Goal: Information Seeking & Learning: Learn about a topic

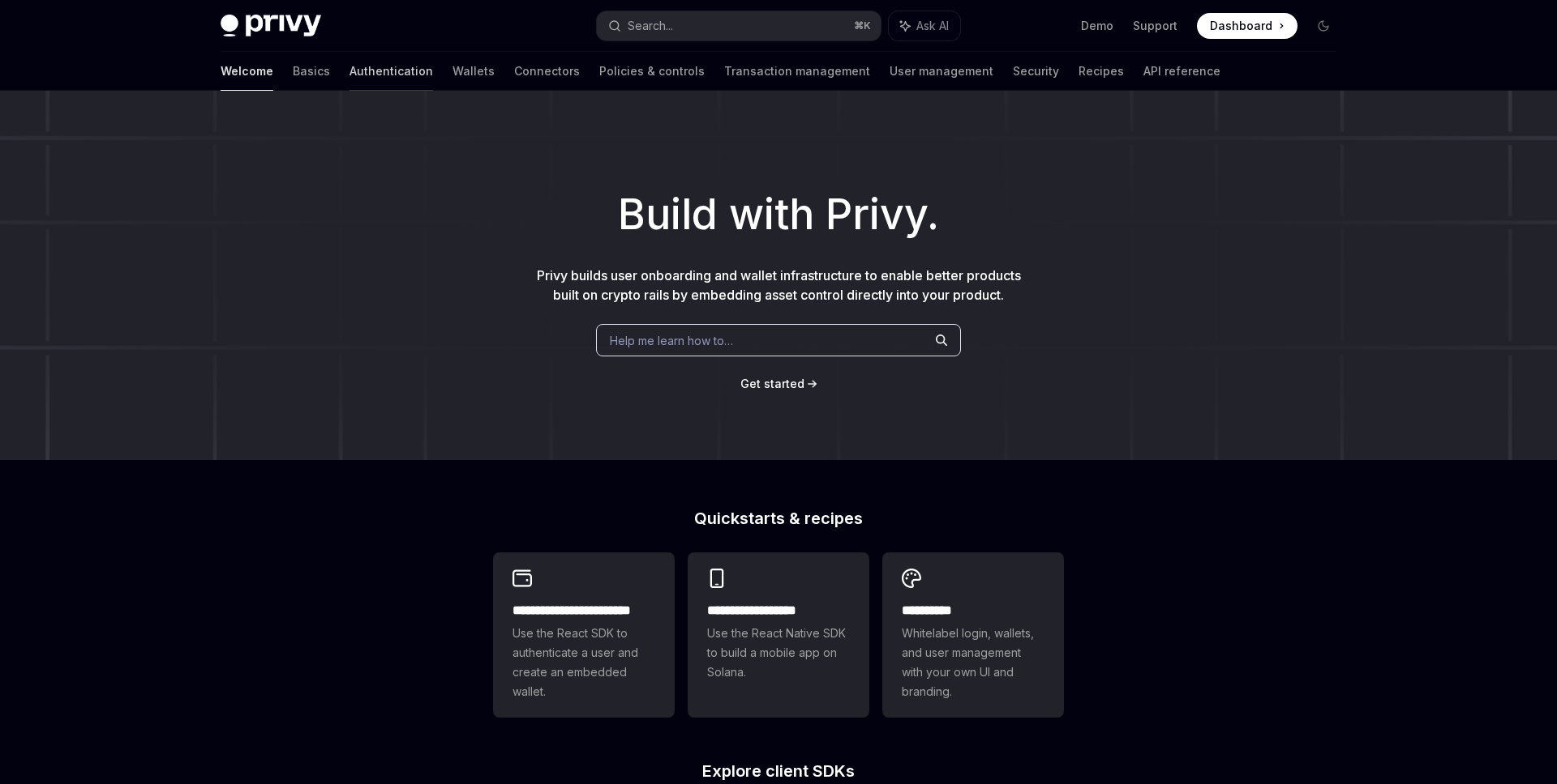
click at [350, 69] on link "Authentication" at bounding box center [391, 71] width 83 height 39
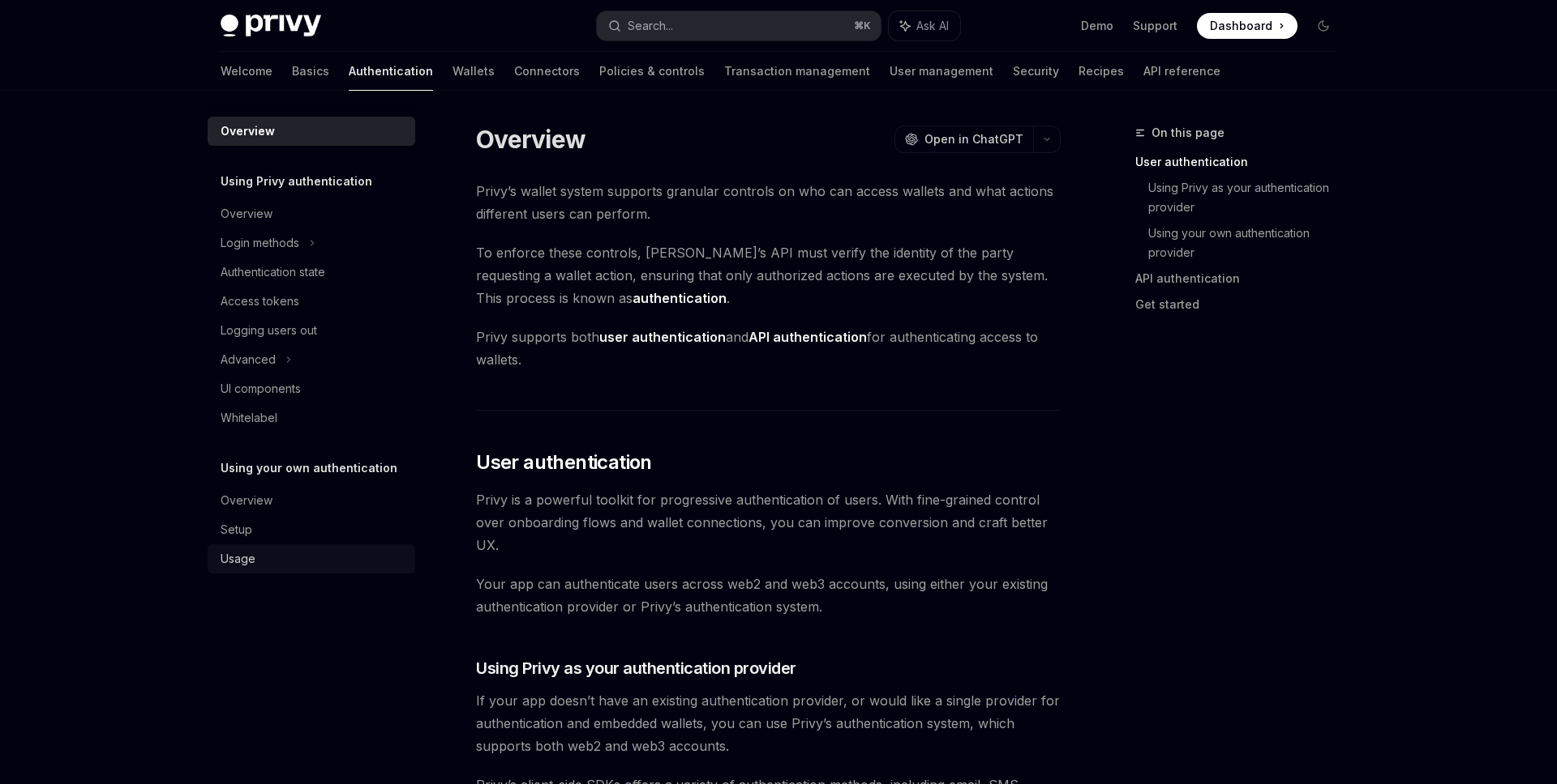
click at [247, 549] on div "Usage" at bounding box center [238, 559] width 35 height 19
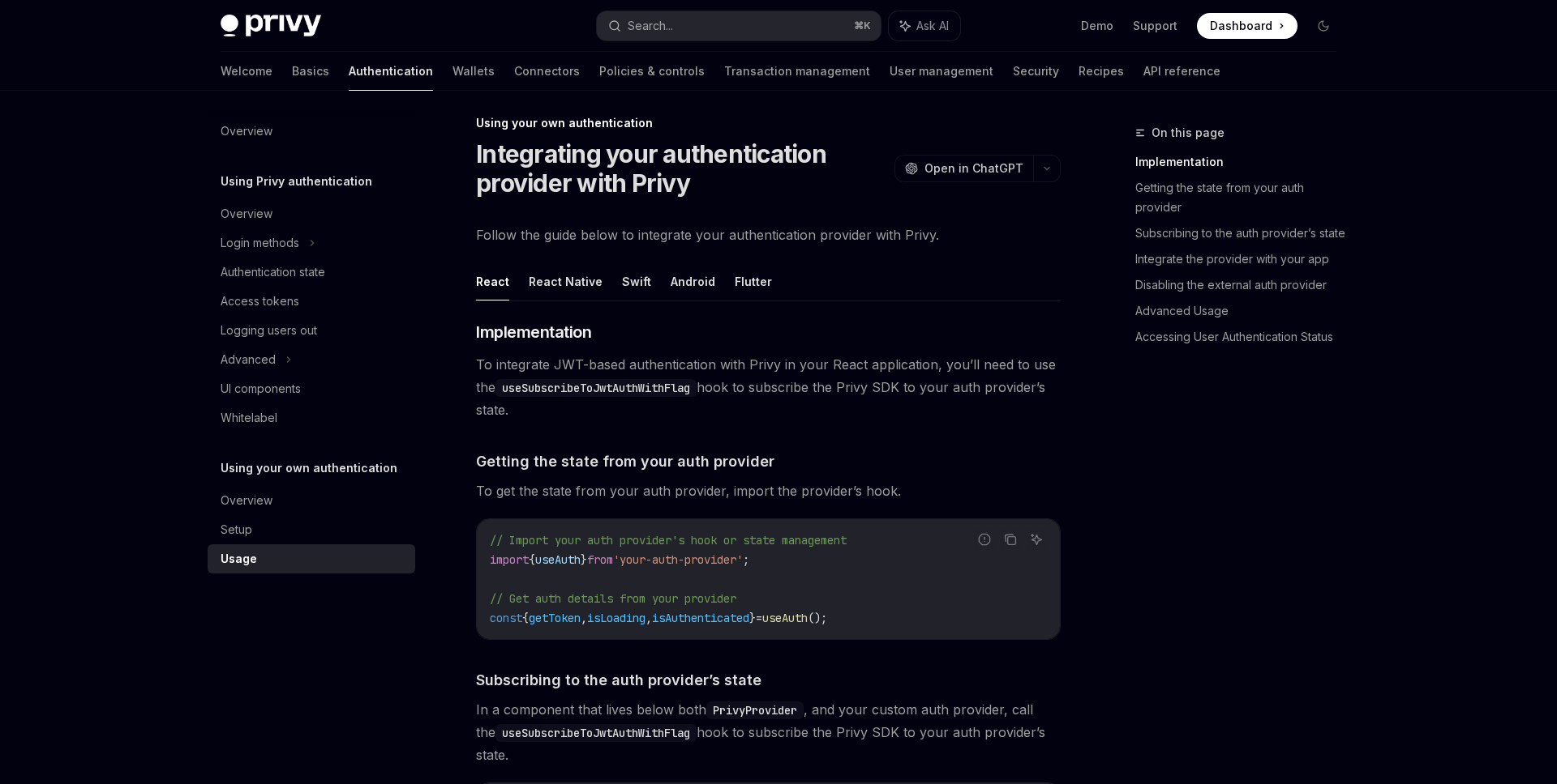
scroll to position [11, 0]
click at [382, 404] on link "Whitelabel" at bounding box center [311, 418] width 208 height 29
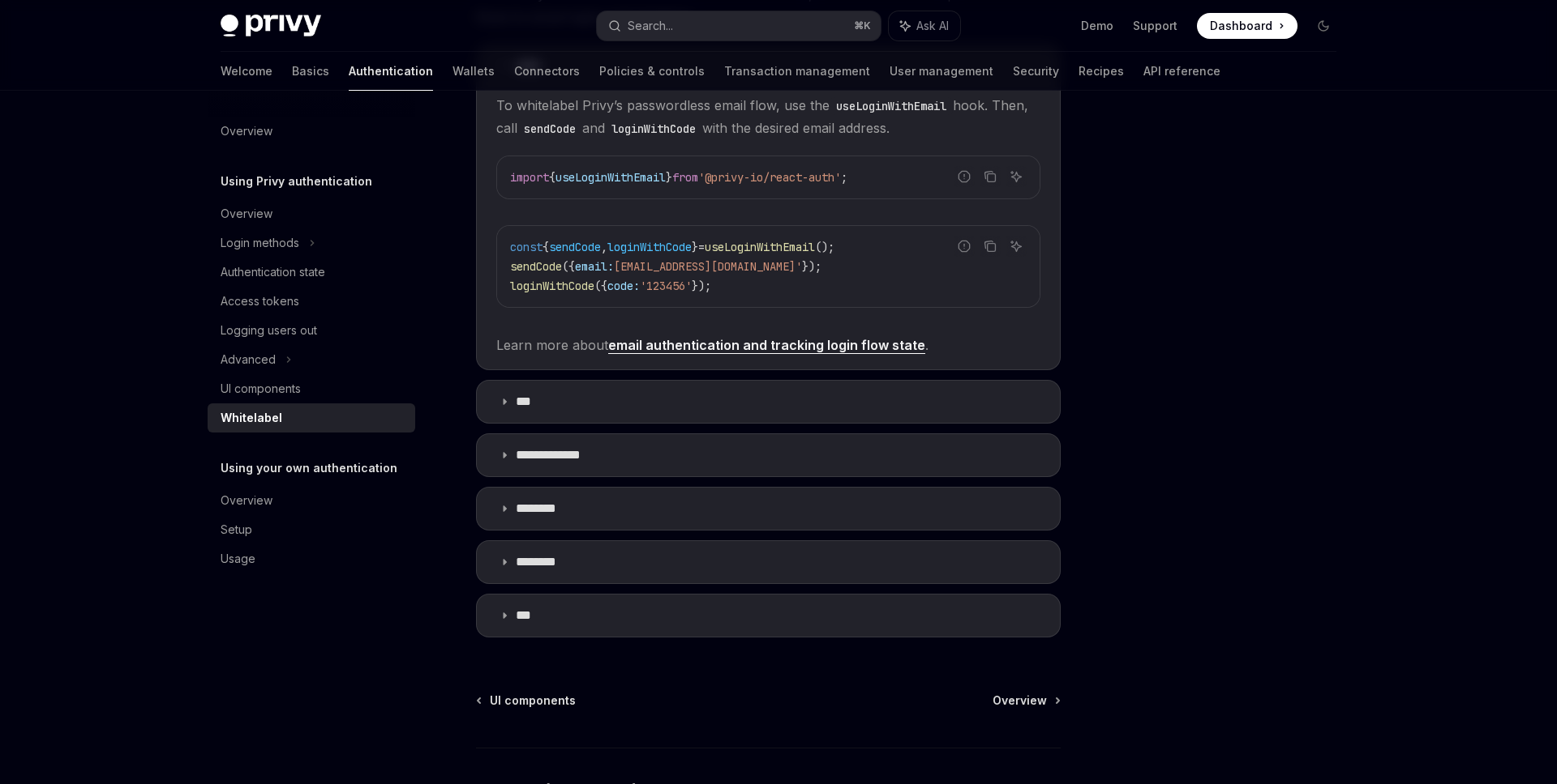
scroll to position [490, 0]
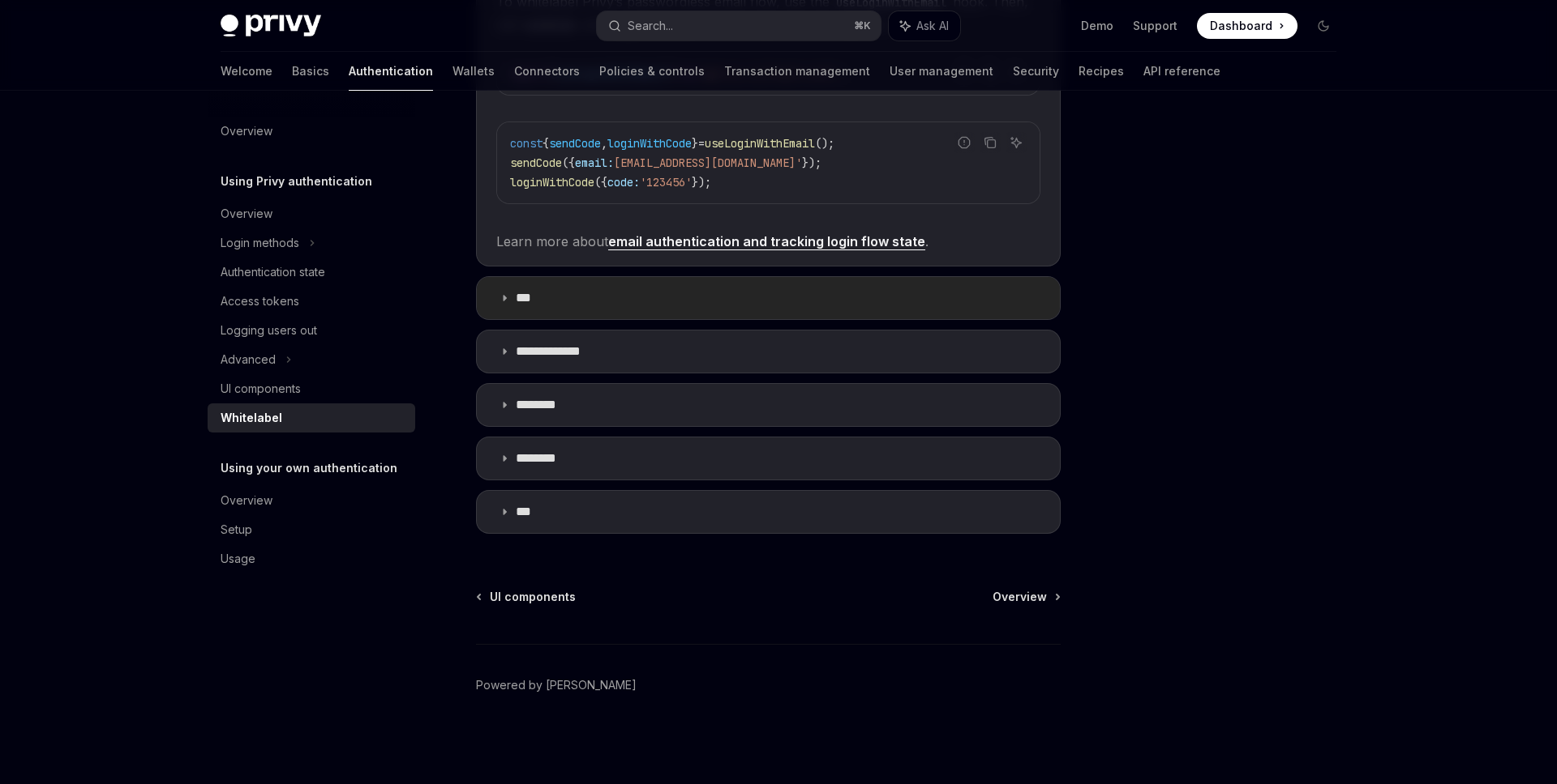
click at [668, 300] on summary "***" at bounding box center [768, 298] width 582 height 42
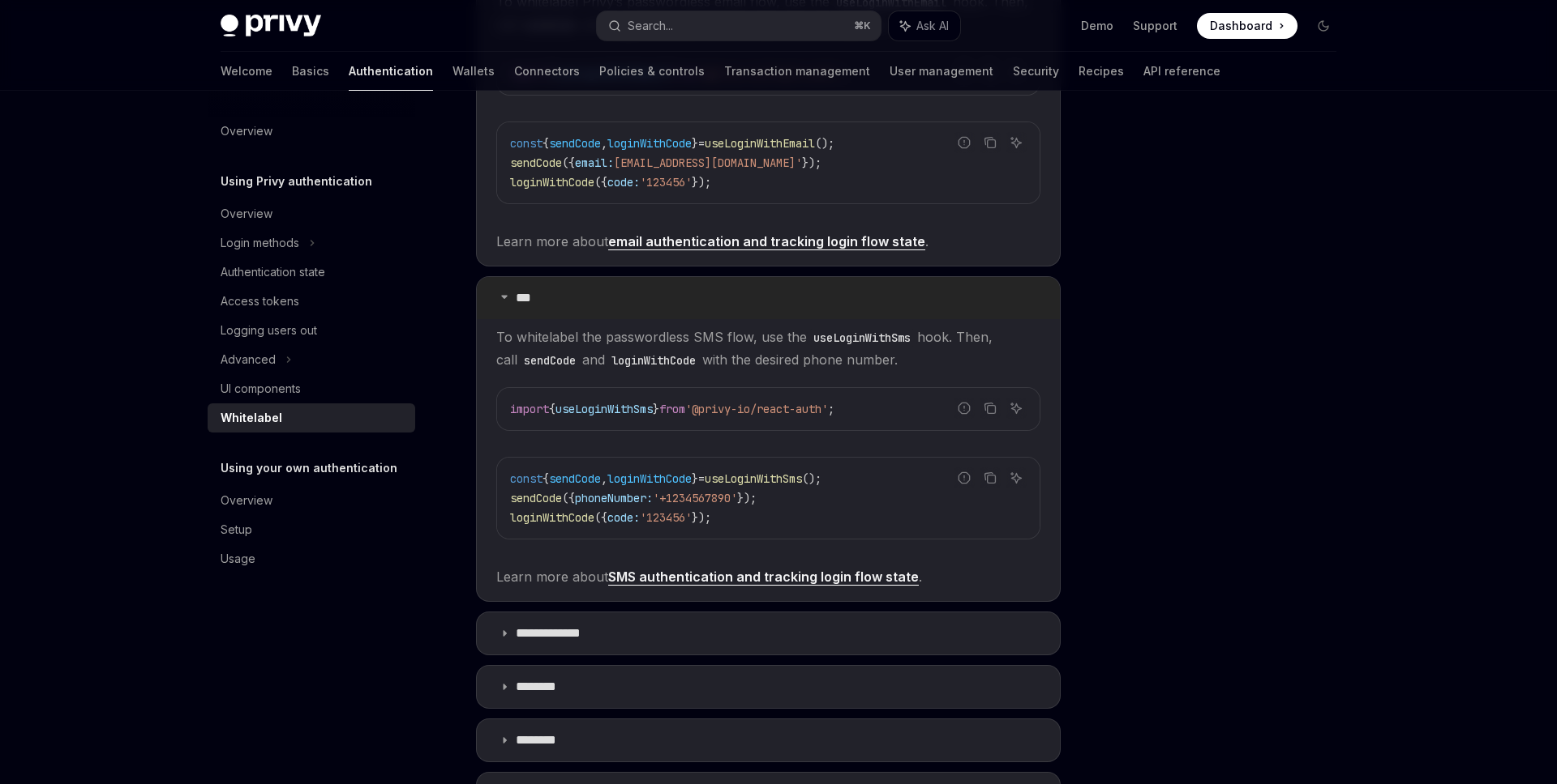
click at [668, 300] on summary "***" at bounding box center [768, 298] width 582 height 42
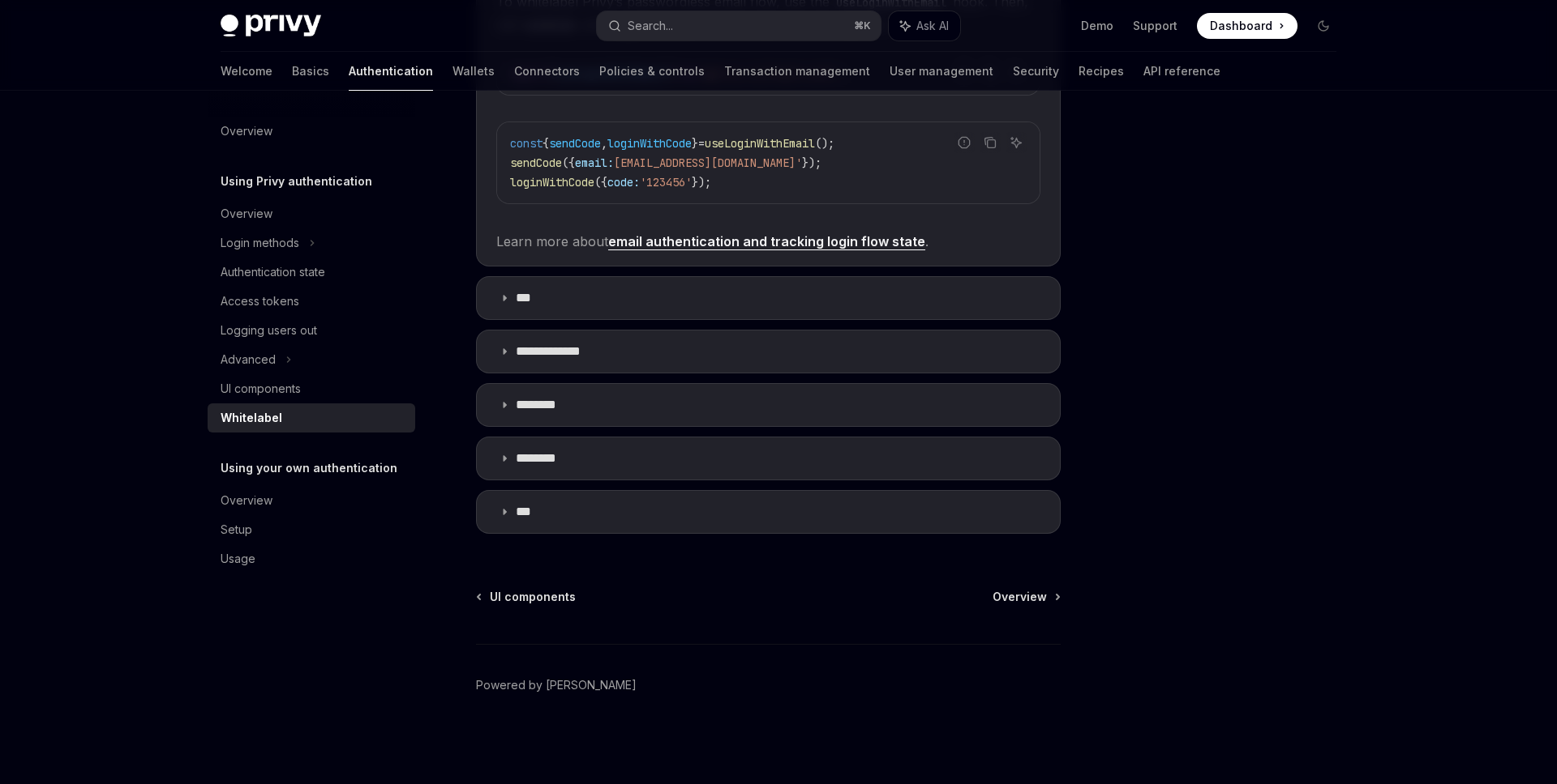
click at [606, 377] on div "All of Privy’s authentication flows can be whitelabeled, from email and SMS pas…" at bounding box center [768, 211] width 584 height 664
click at [623, 364] on summary "**********" at bounding box center [768, 351] width 582 height 42
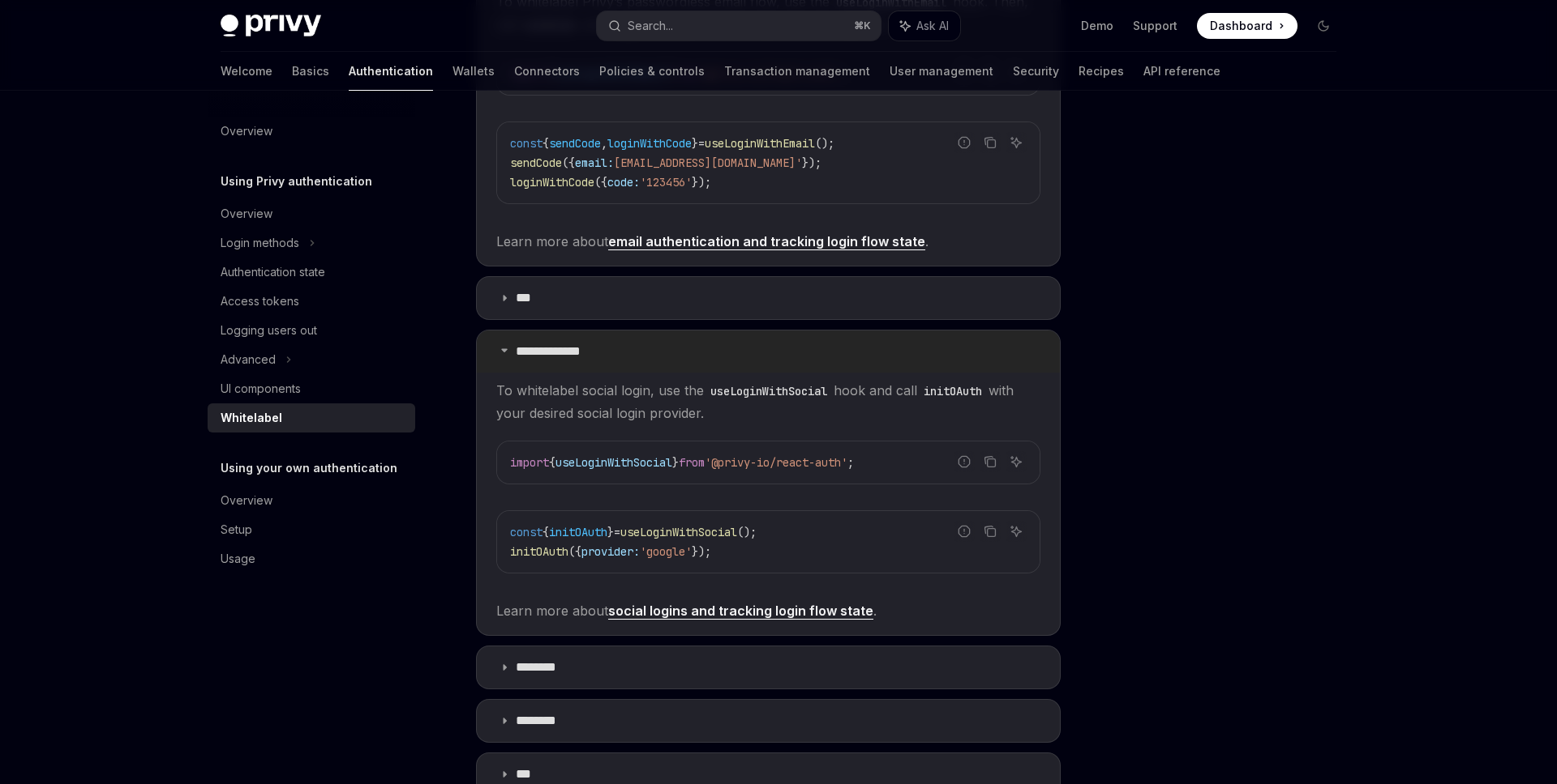
click at [671, 346] on summary "**********" at bounding box center [768, 351] width 582 height 42
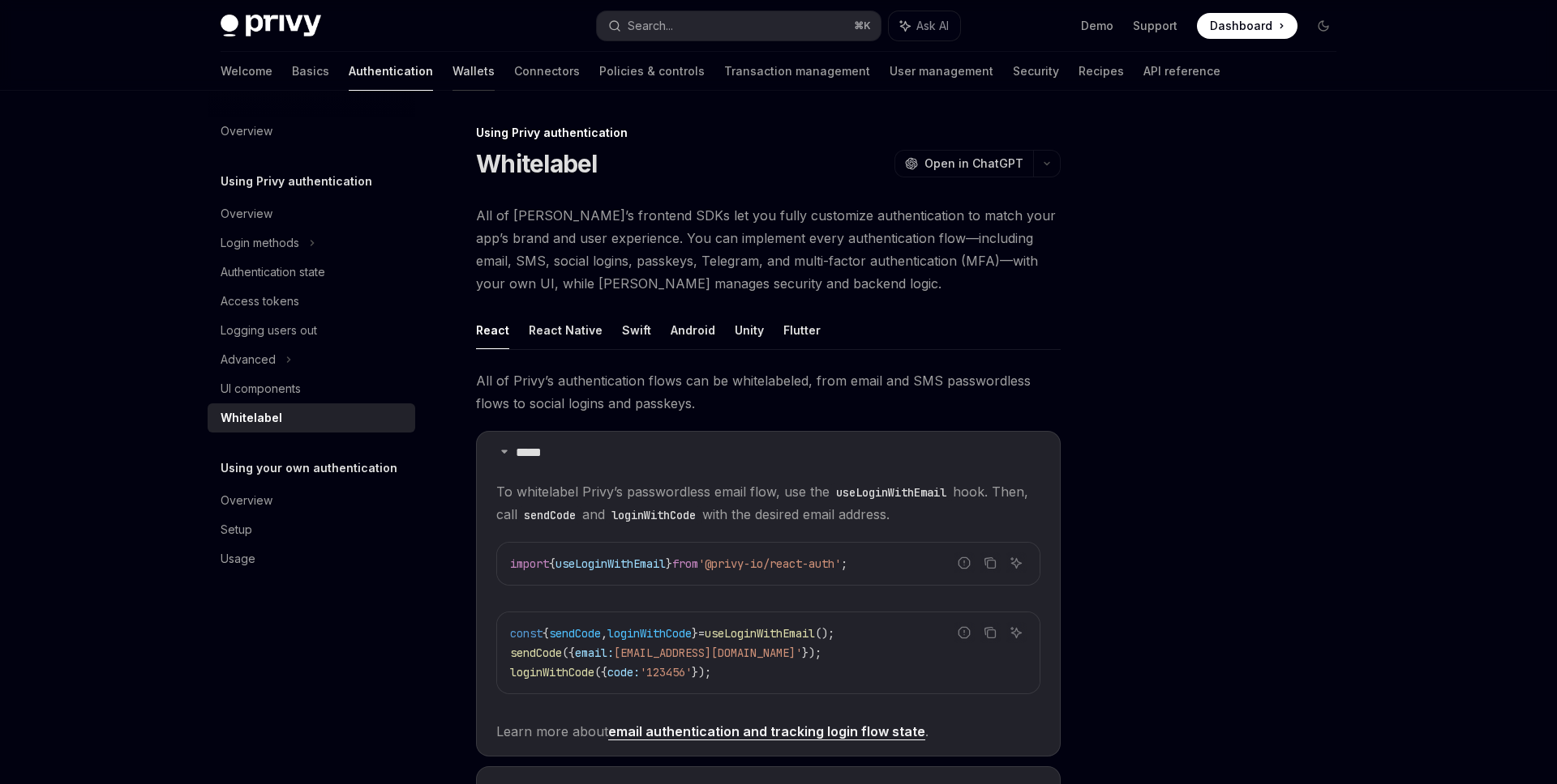
click at [452, 58] on link "Wallets" at bounding box center [473, 71] width 42 height 39
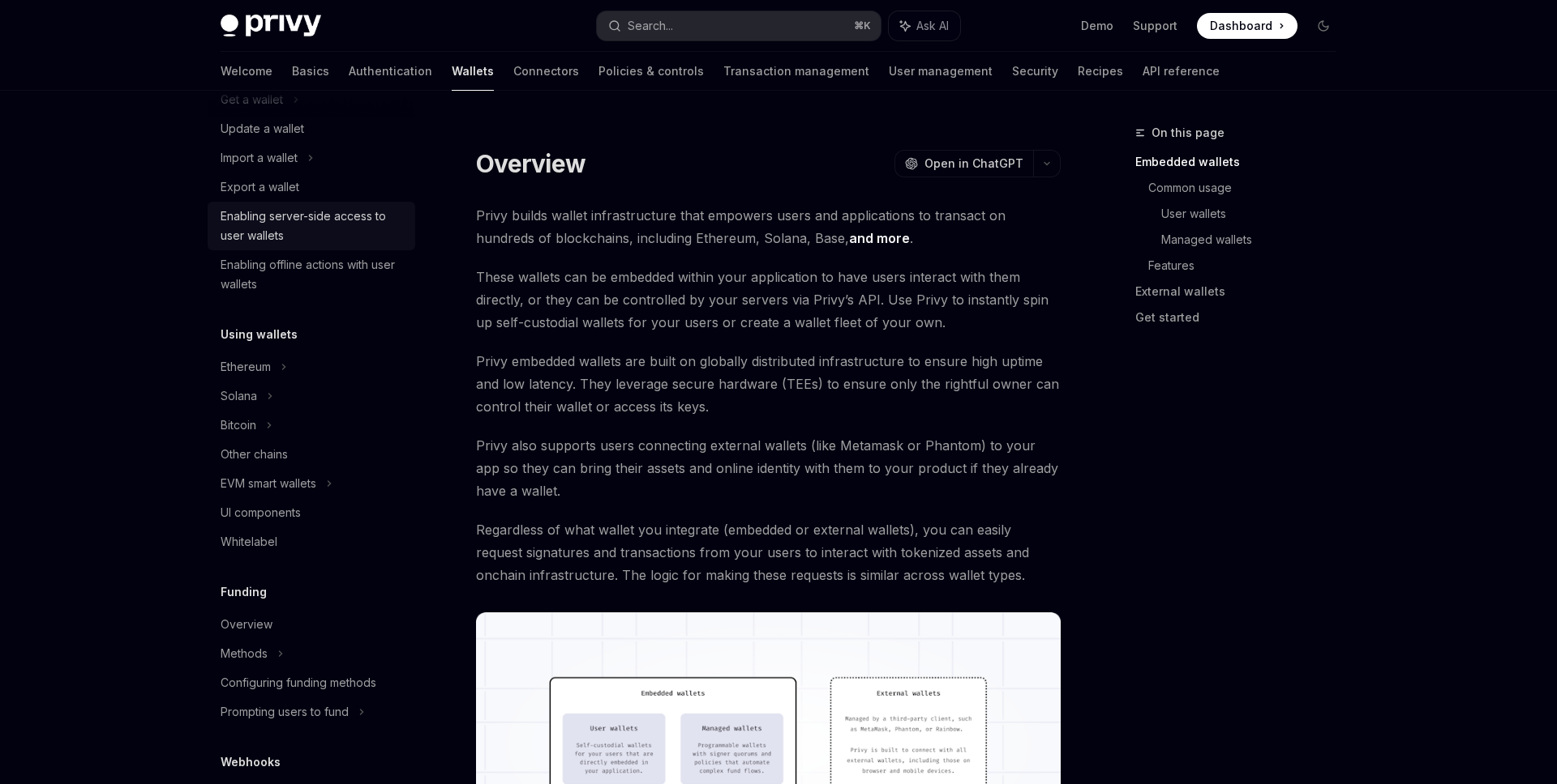
scroll to position [209, 0]
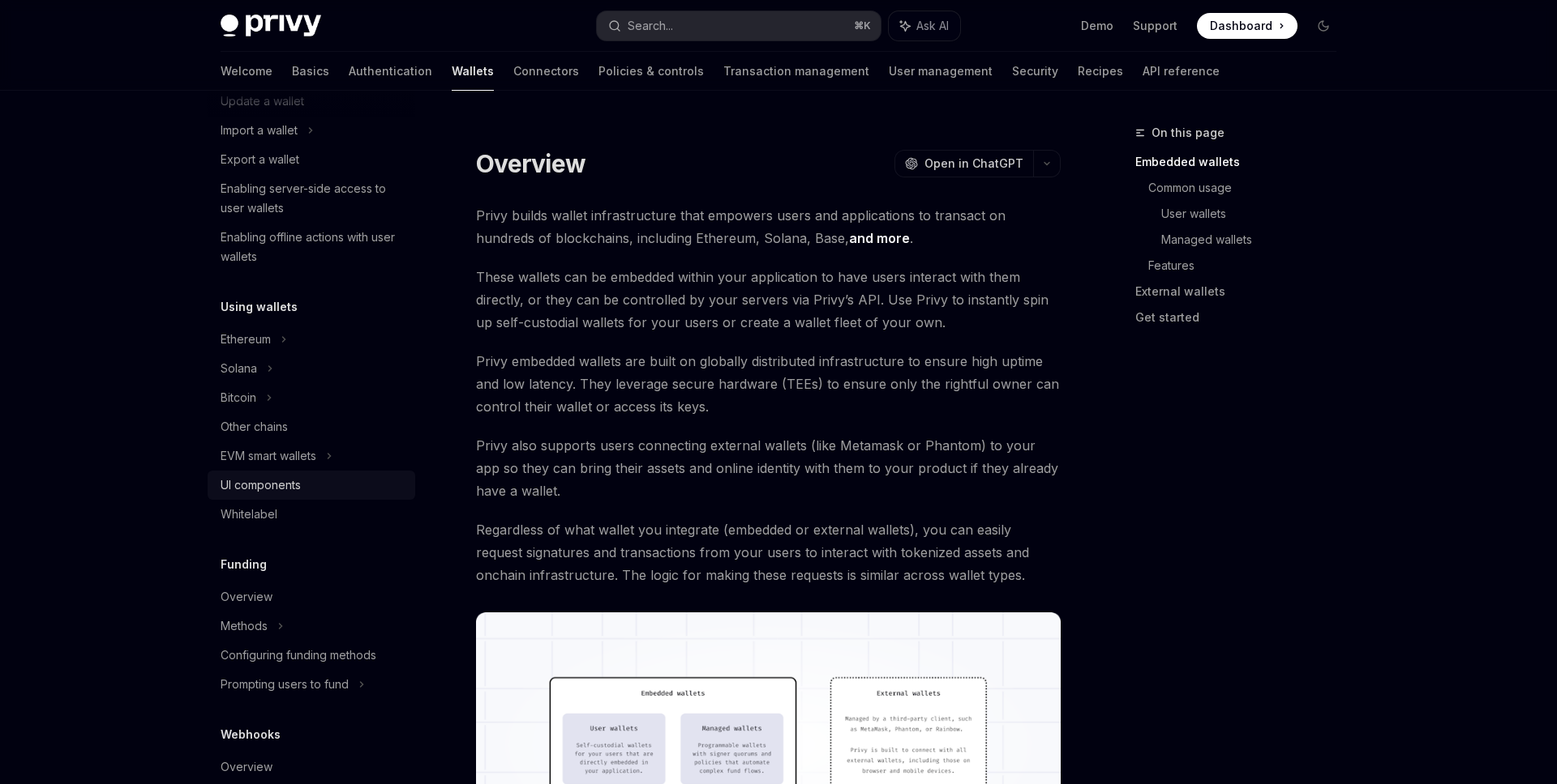
click at [301, 473] on link "UI components" at bounding box center [311, 486] width 208 height 29
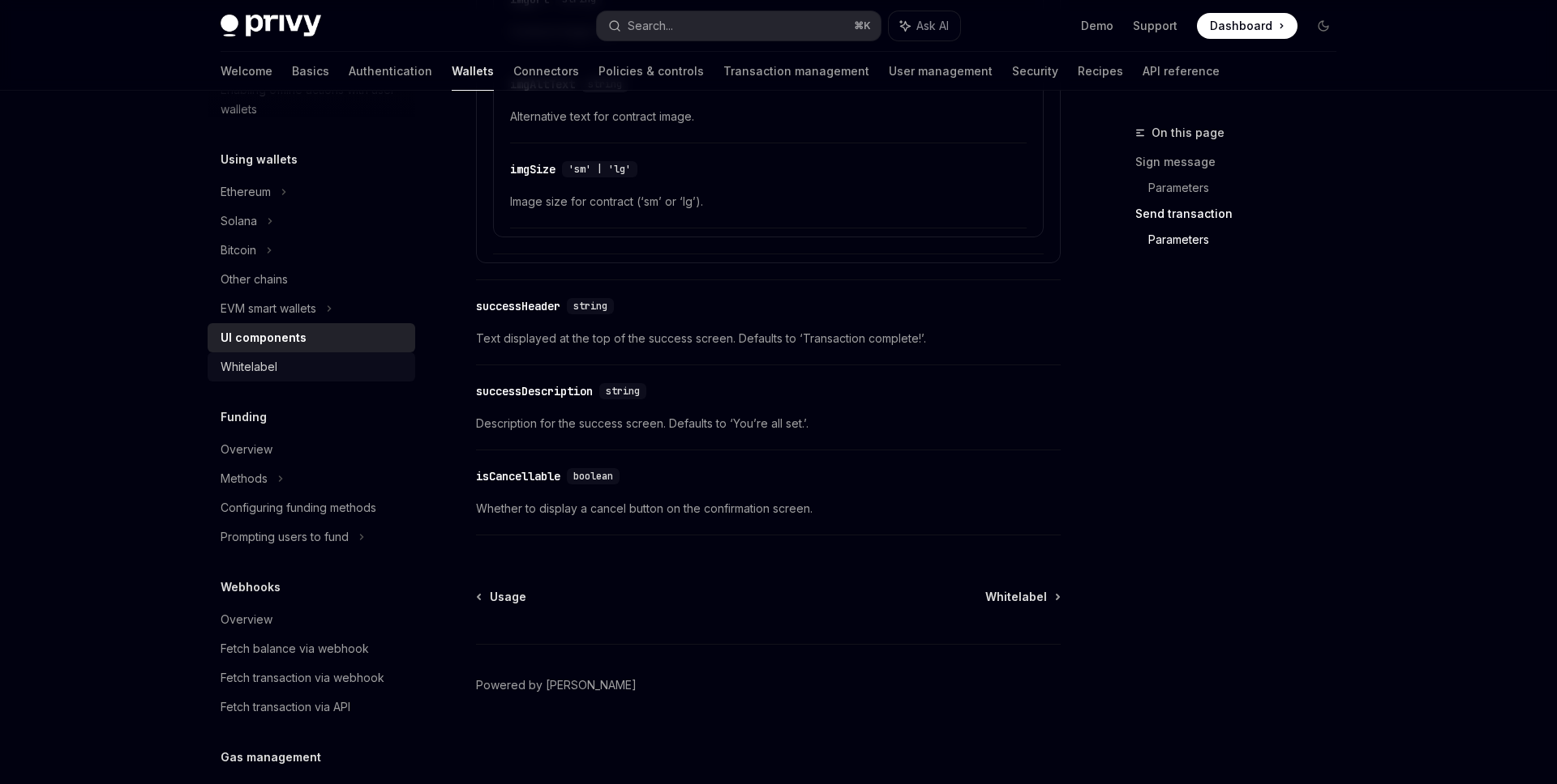
scroll to position [368, 0]
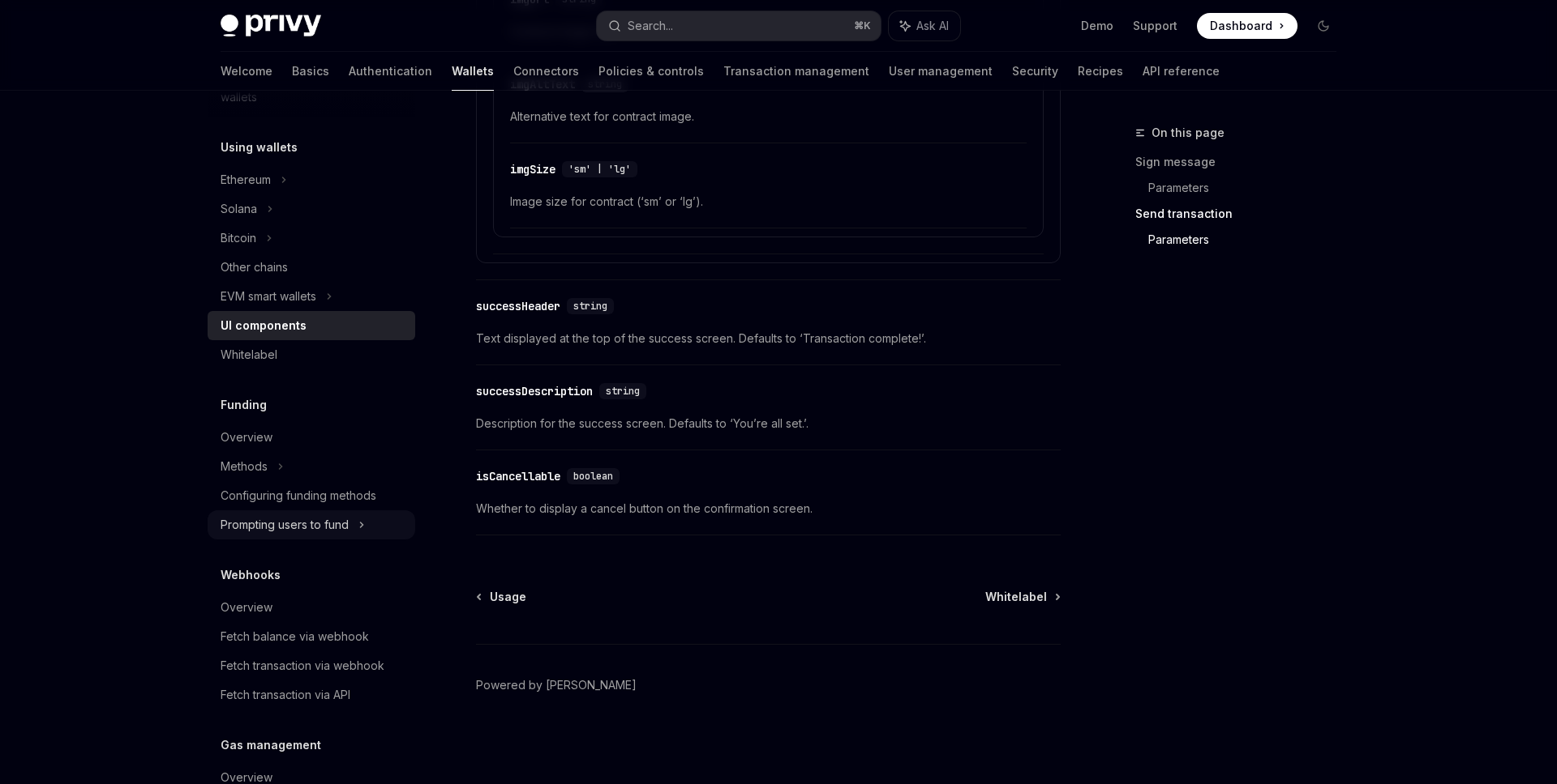
click at [321, 533] on div "Prompting users to fund" at bounding box center [284, 525] width 128 height 19
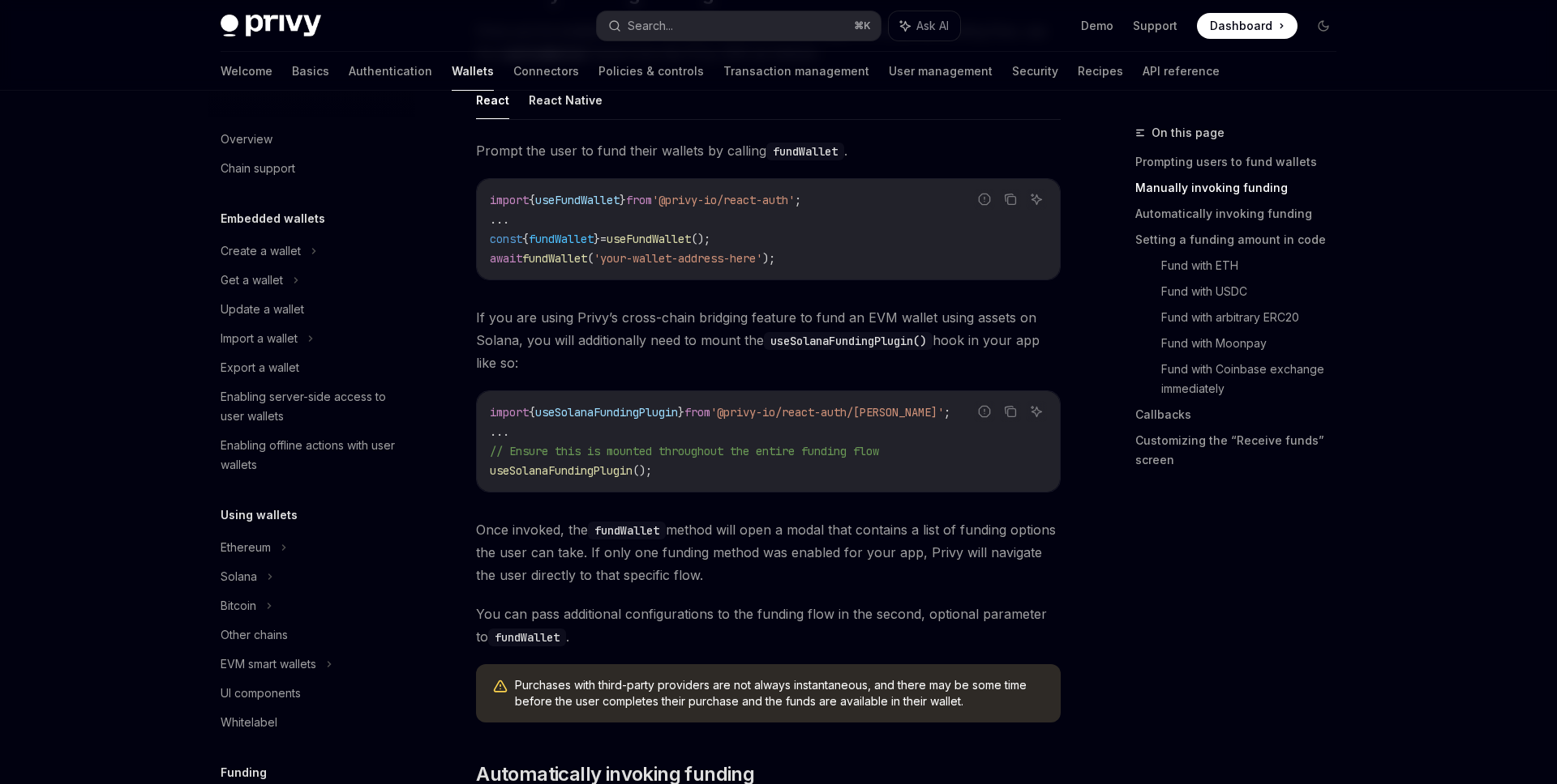
click at [498, 58] on div "Welcome Basics Authentication Wallets Connectors Policies & controls Transactio…" at bounding box center [720, 71] width 999 height 39
click at [513, 70] on link "Connectors" at bounding box center [546, 71] width 66 height 39
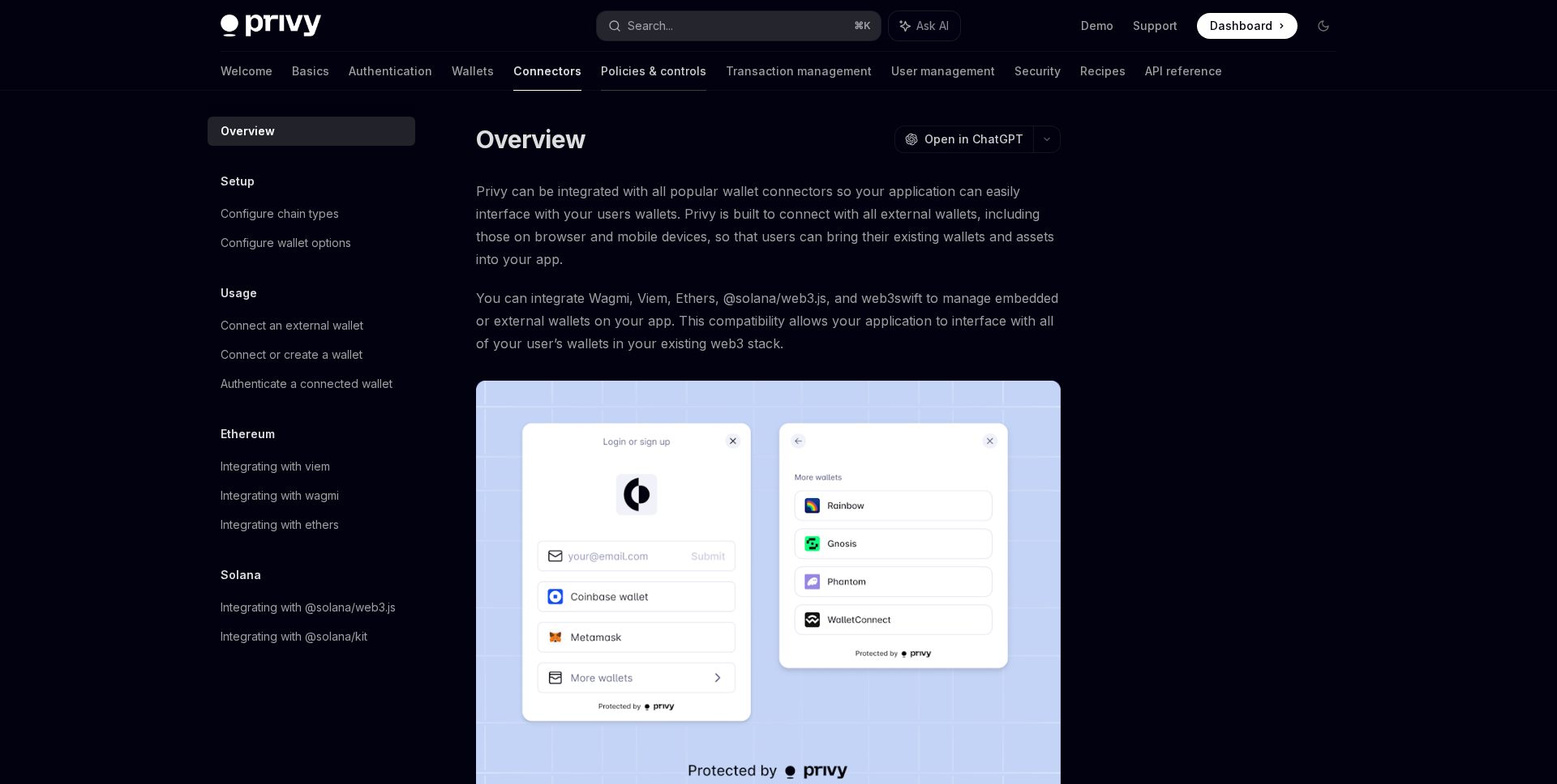
click at [601, 73] on link "Policies & controls" at bounding box center [653, 71] width 105 height 39
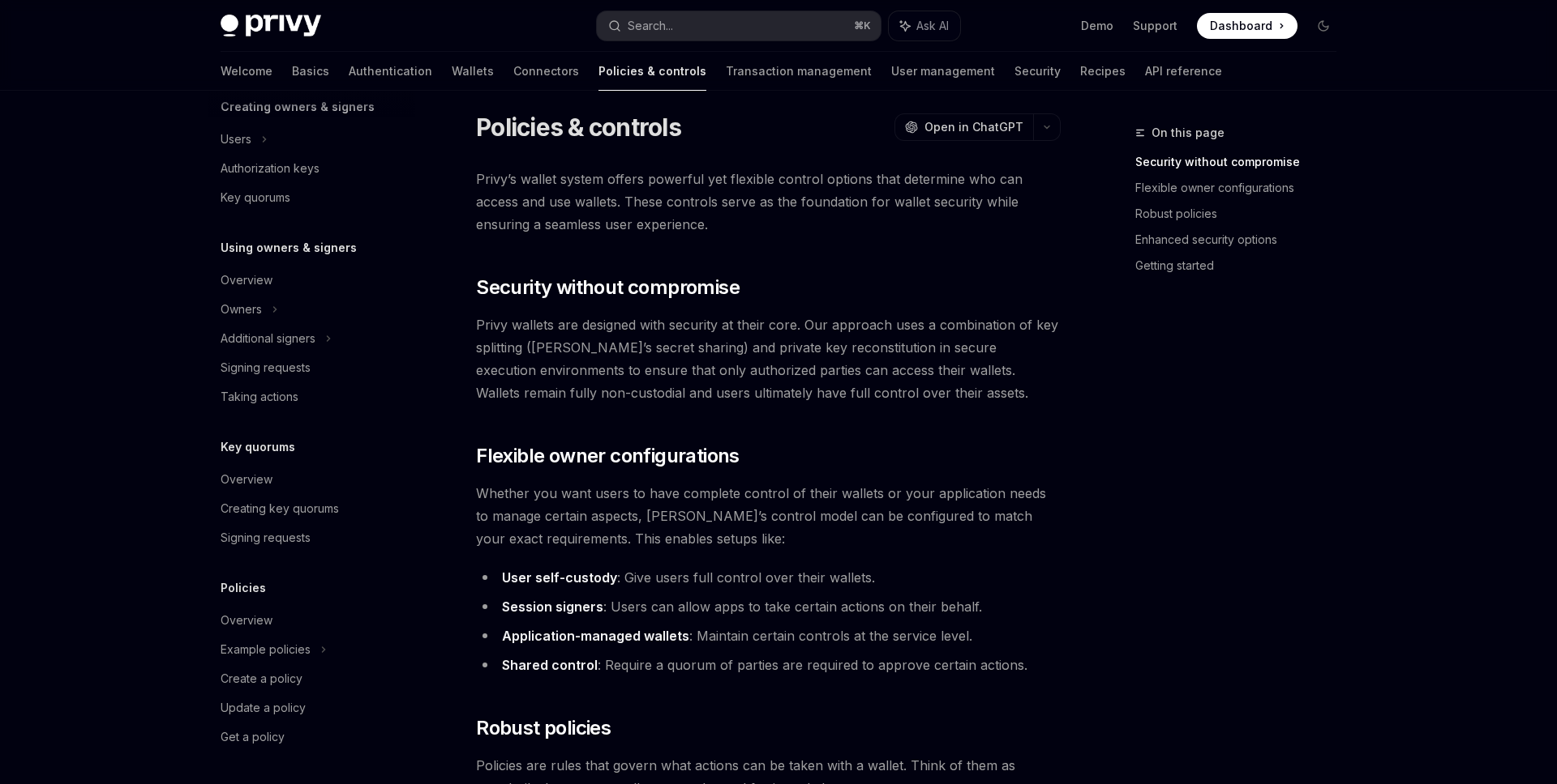
scroll to position [16, 0]
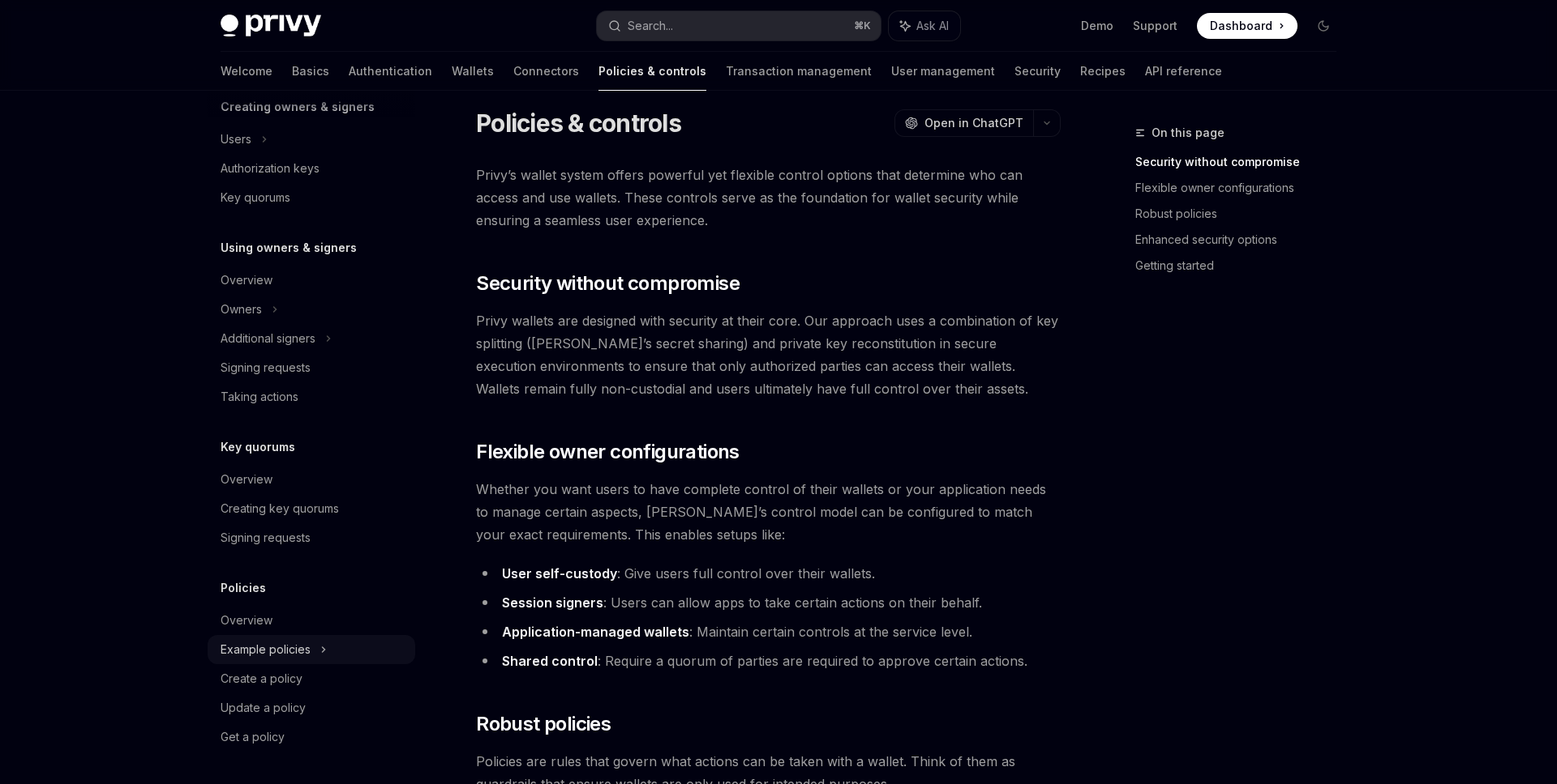
click at [299, 655] on div "Example policies" at bounding box center [265, 650] width 90 height 19
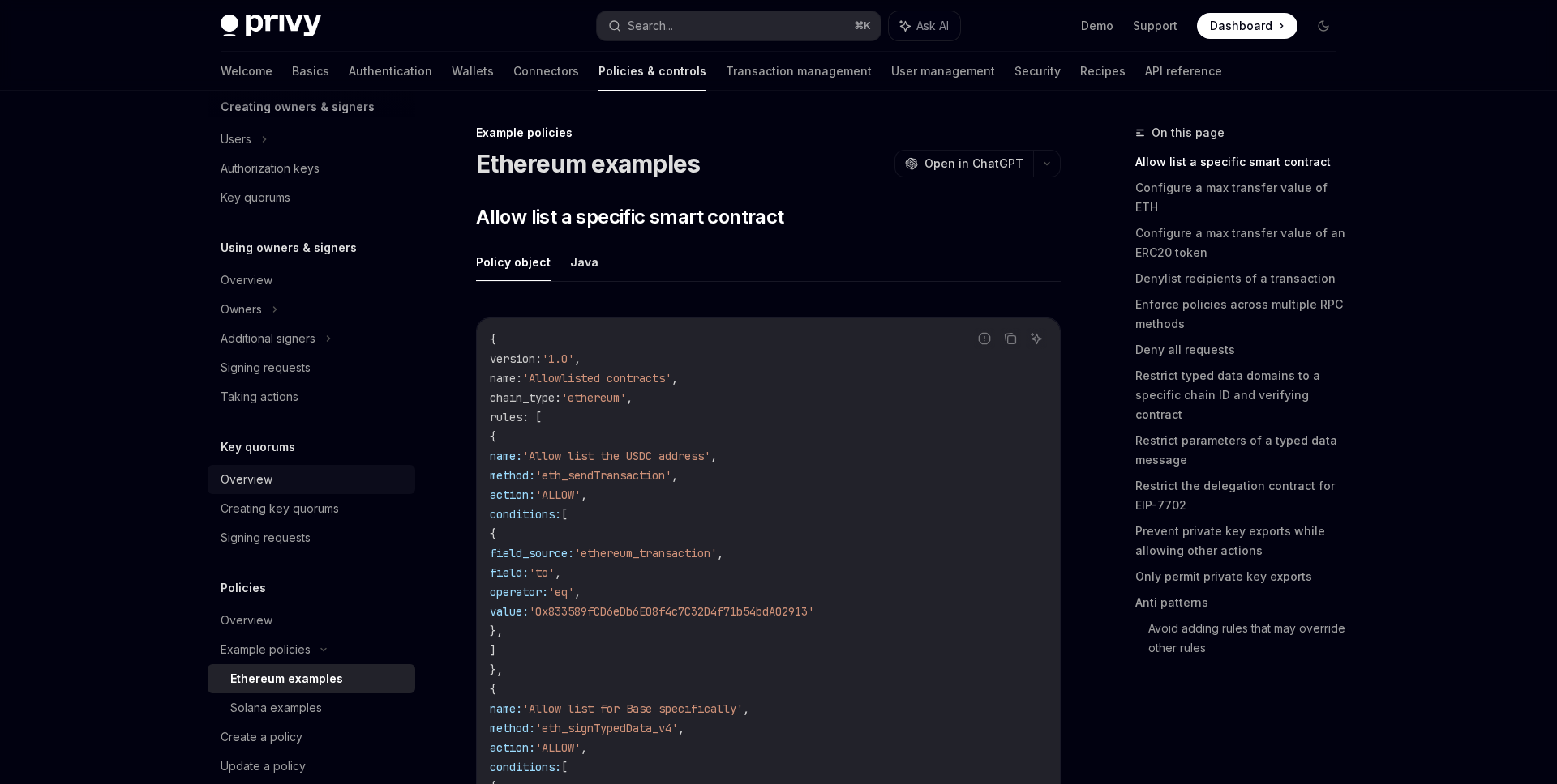
scroll to position [415, 0]
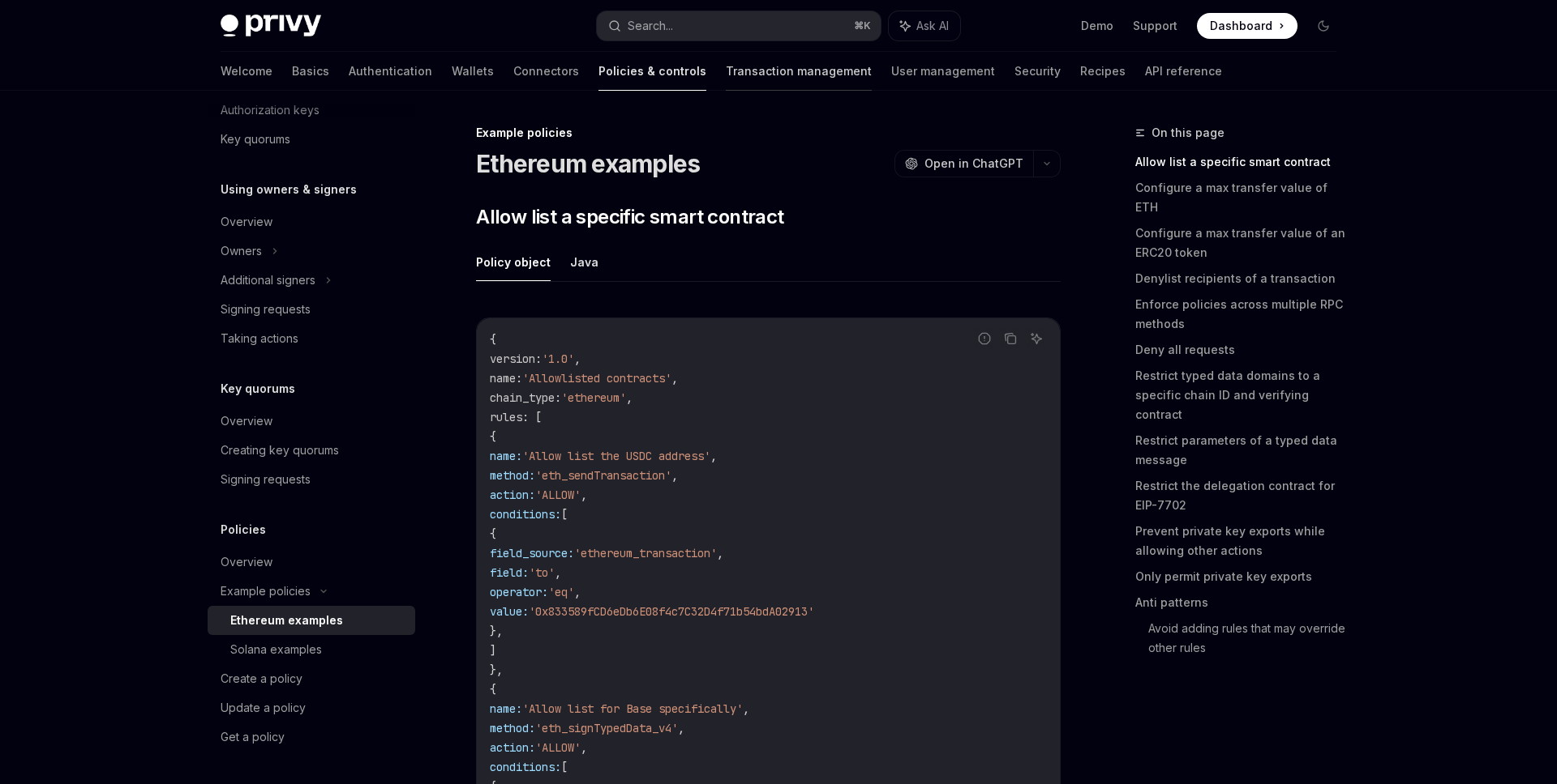
click at [741, 71] on link "Transaction management" at bounding box center [798, 71] width 146 height 39
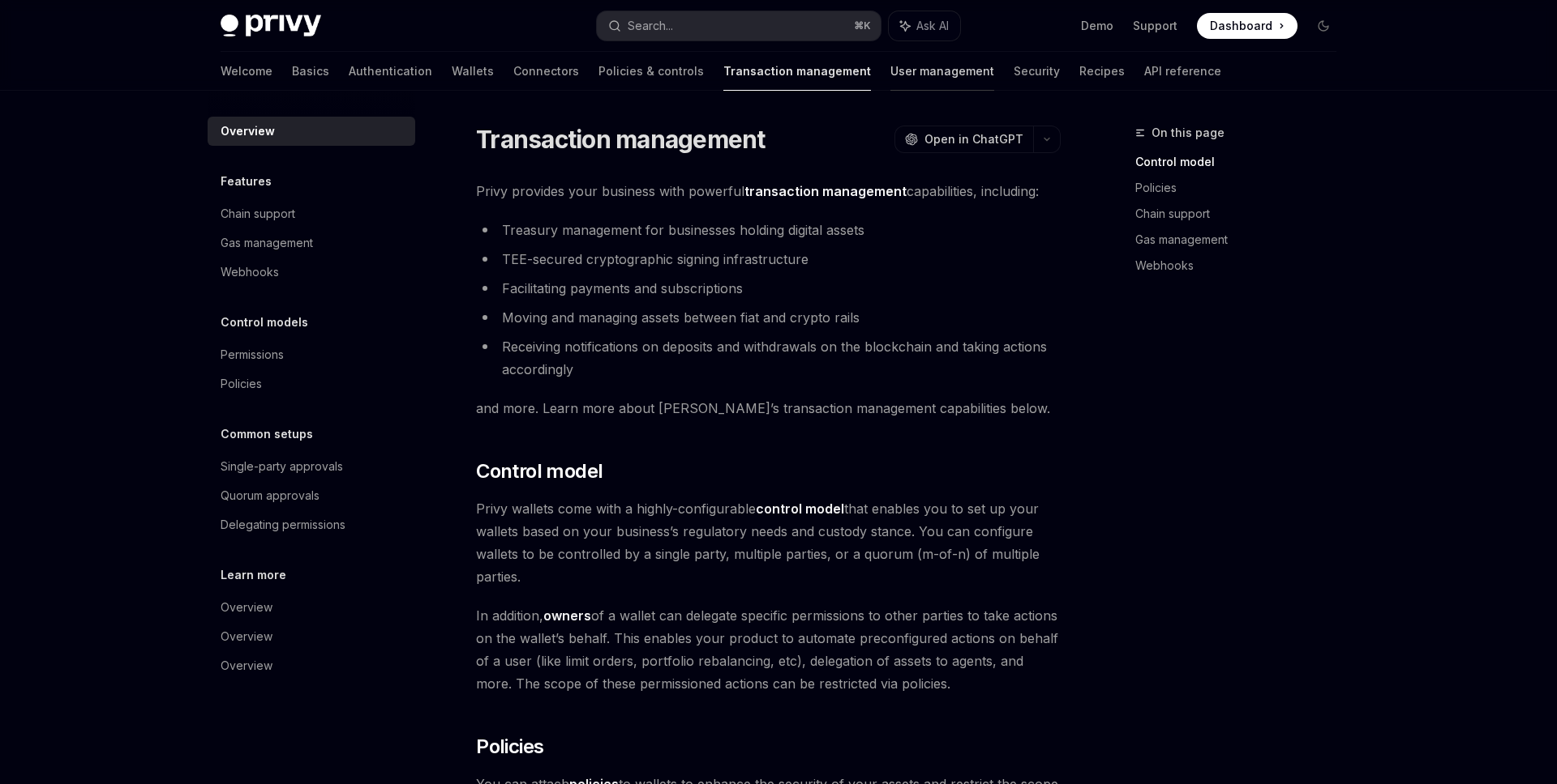
click at [891, 58] on link "User management" at bounding box center [942, 71] width 103 height 39
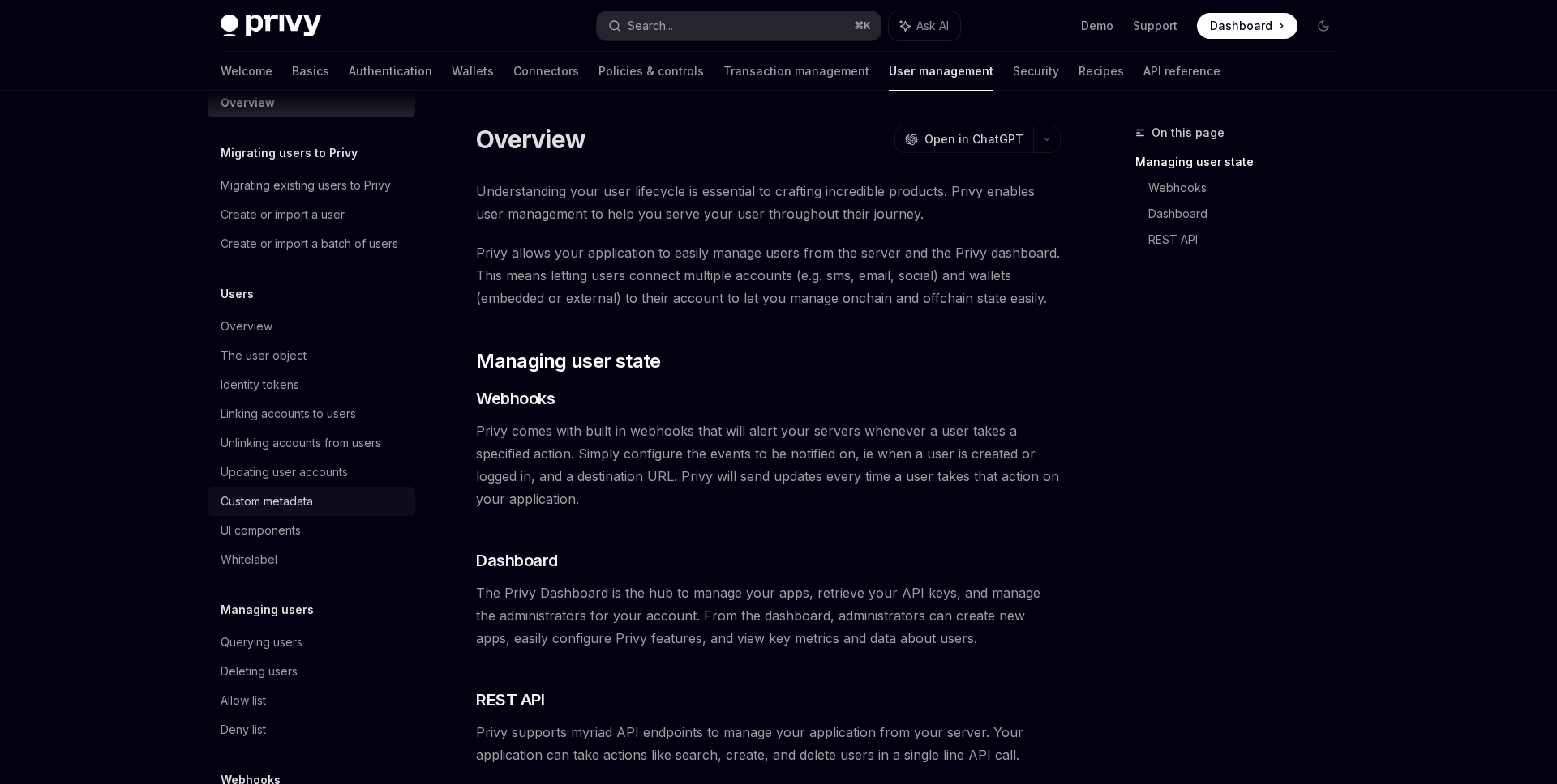
scroll to position [33, 0]
click at [369, 489] on div "Custom metadata" at bounding box center [312, 496] width 184 height 19
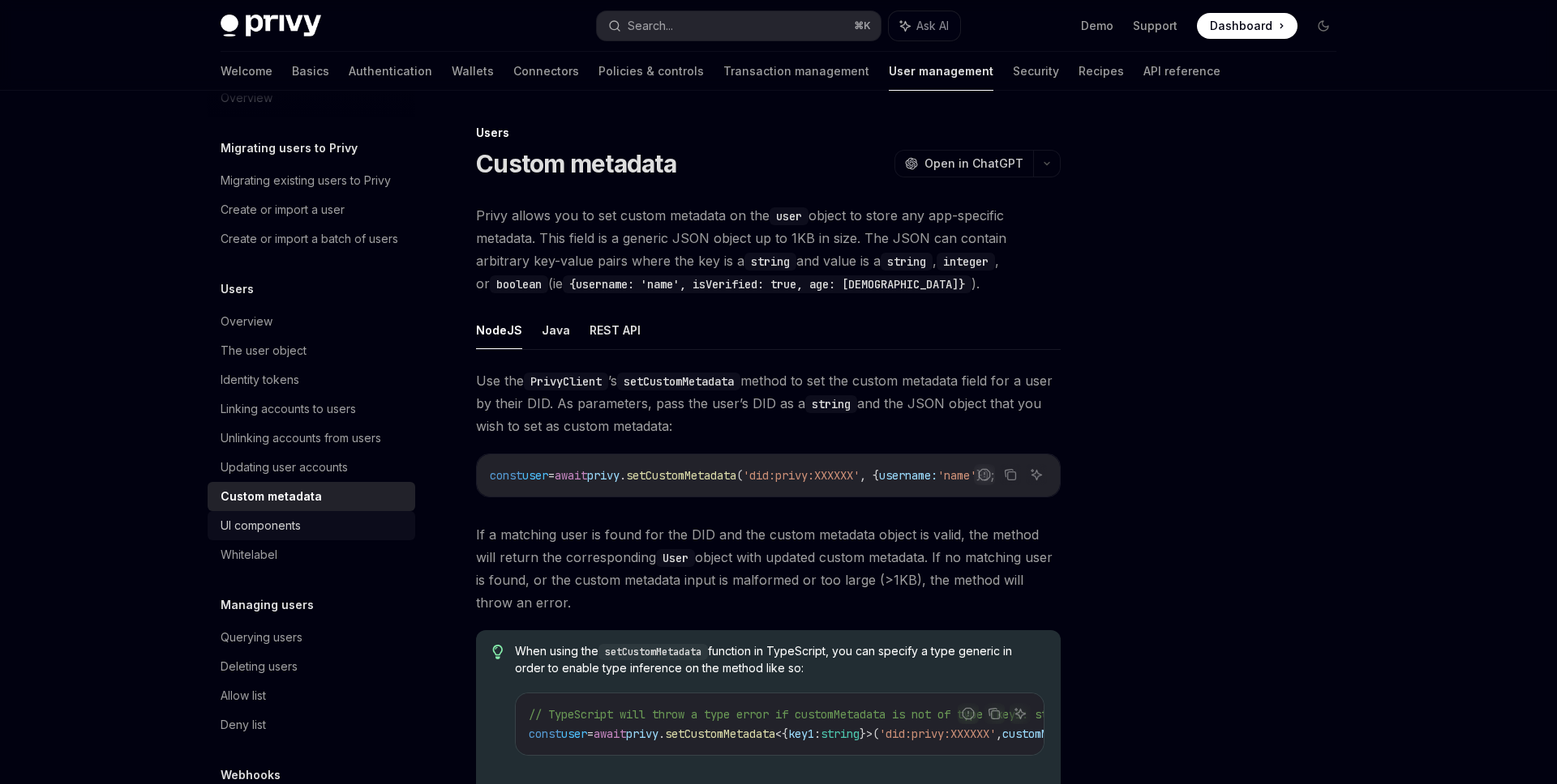
click at [351, 512] on link "UI components" at bounding box center [311, 526] width 208 height 29
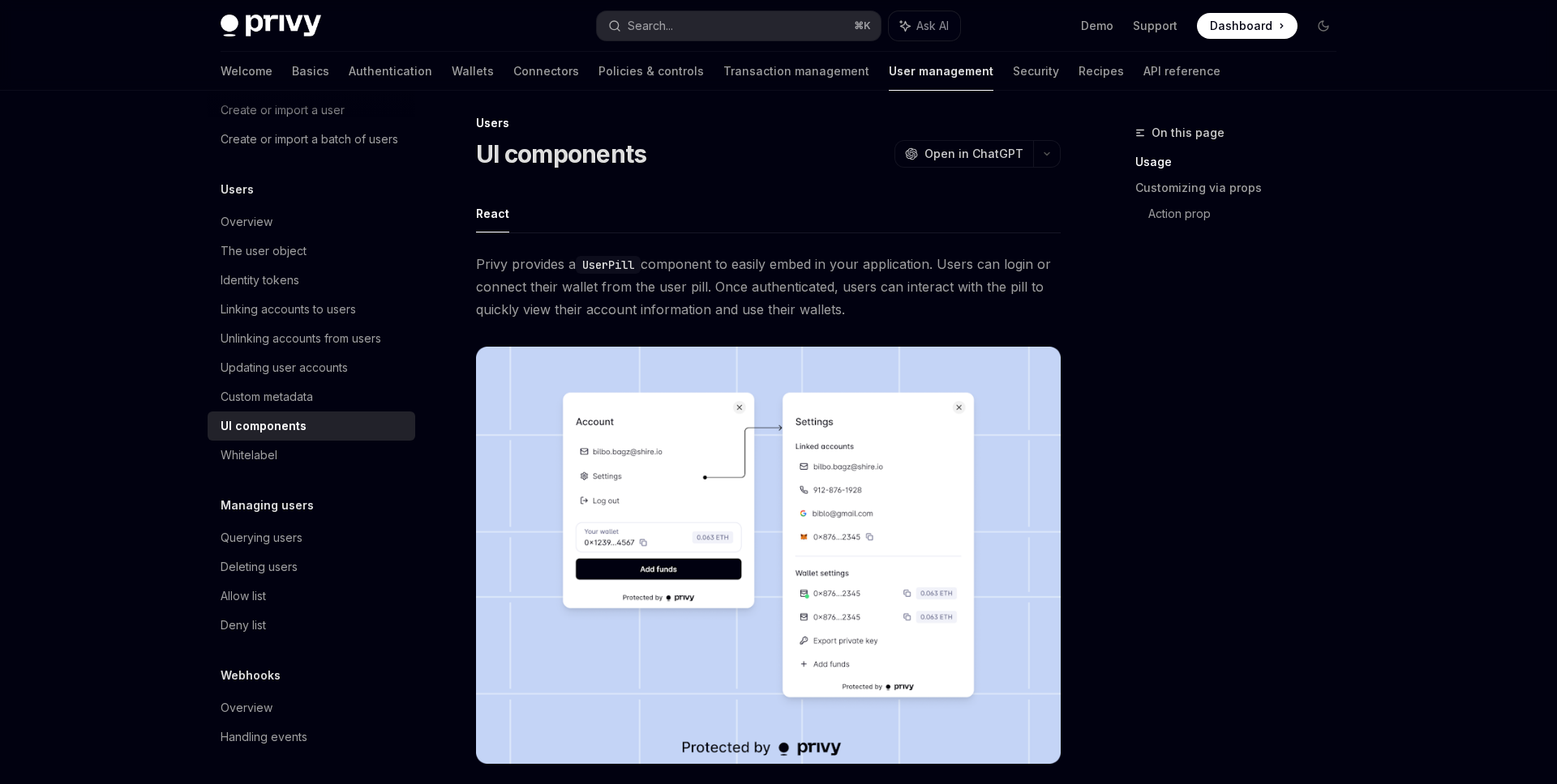
scroll to position [12, 0]
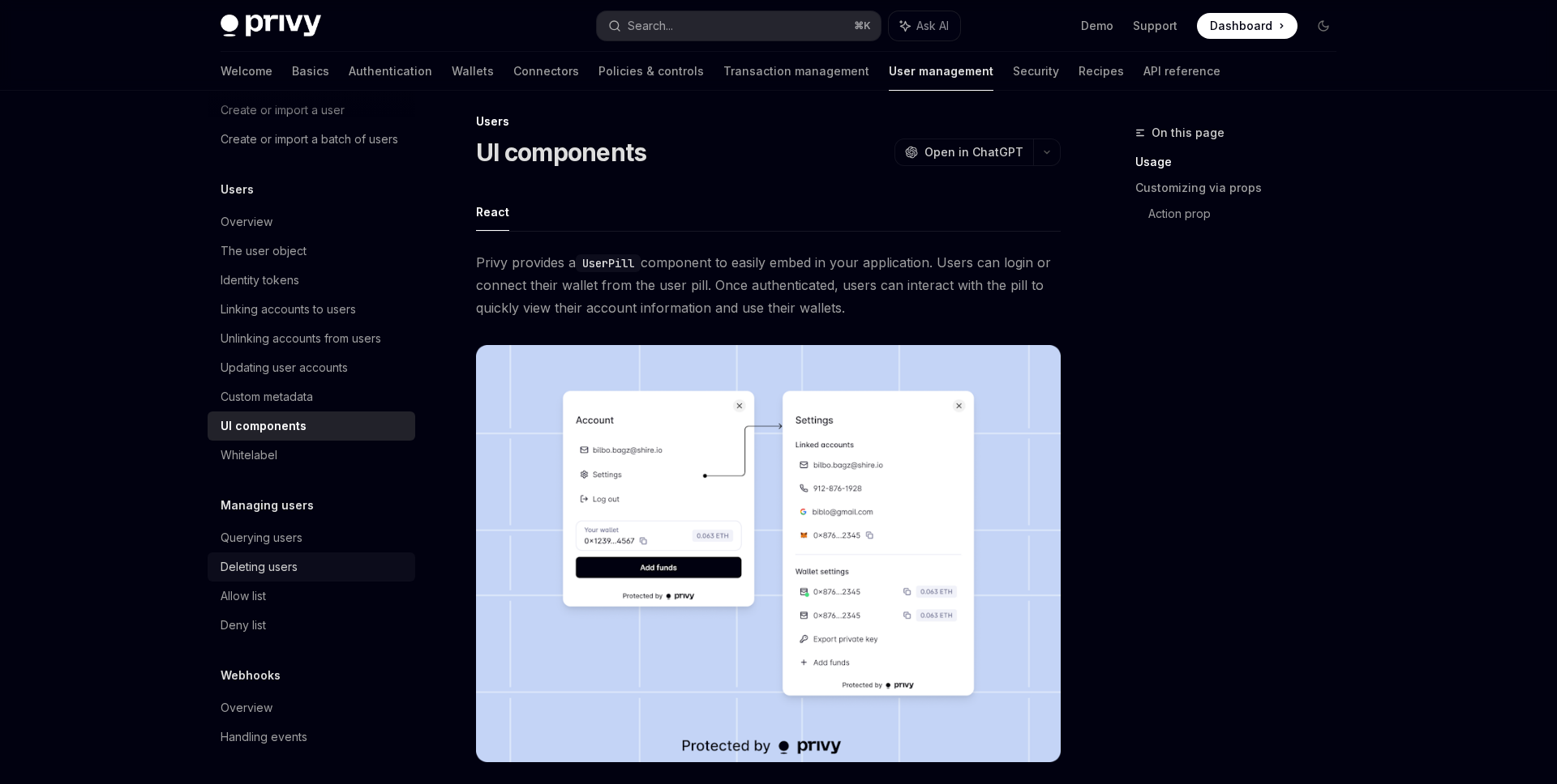
click at [302, 567] on div "Deleting users" at bounding box center [312, 567] width 184 height 19
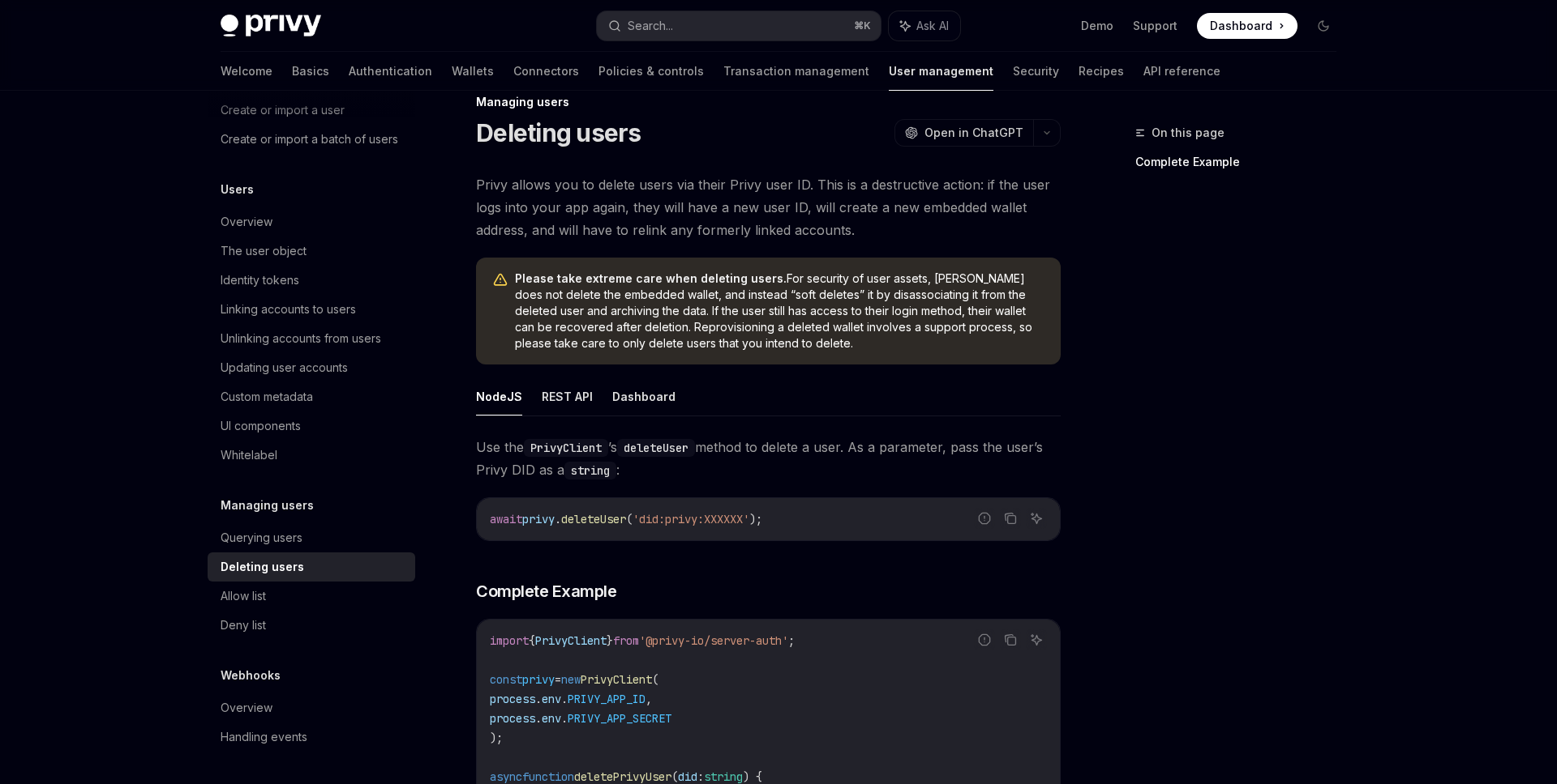
scroll to position [33, 0]
click at [637, 403] on button "Dashboard" at bounding box center [643, 394] width 63 height 38
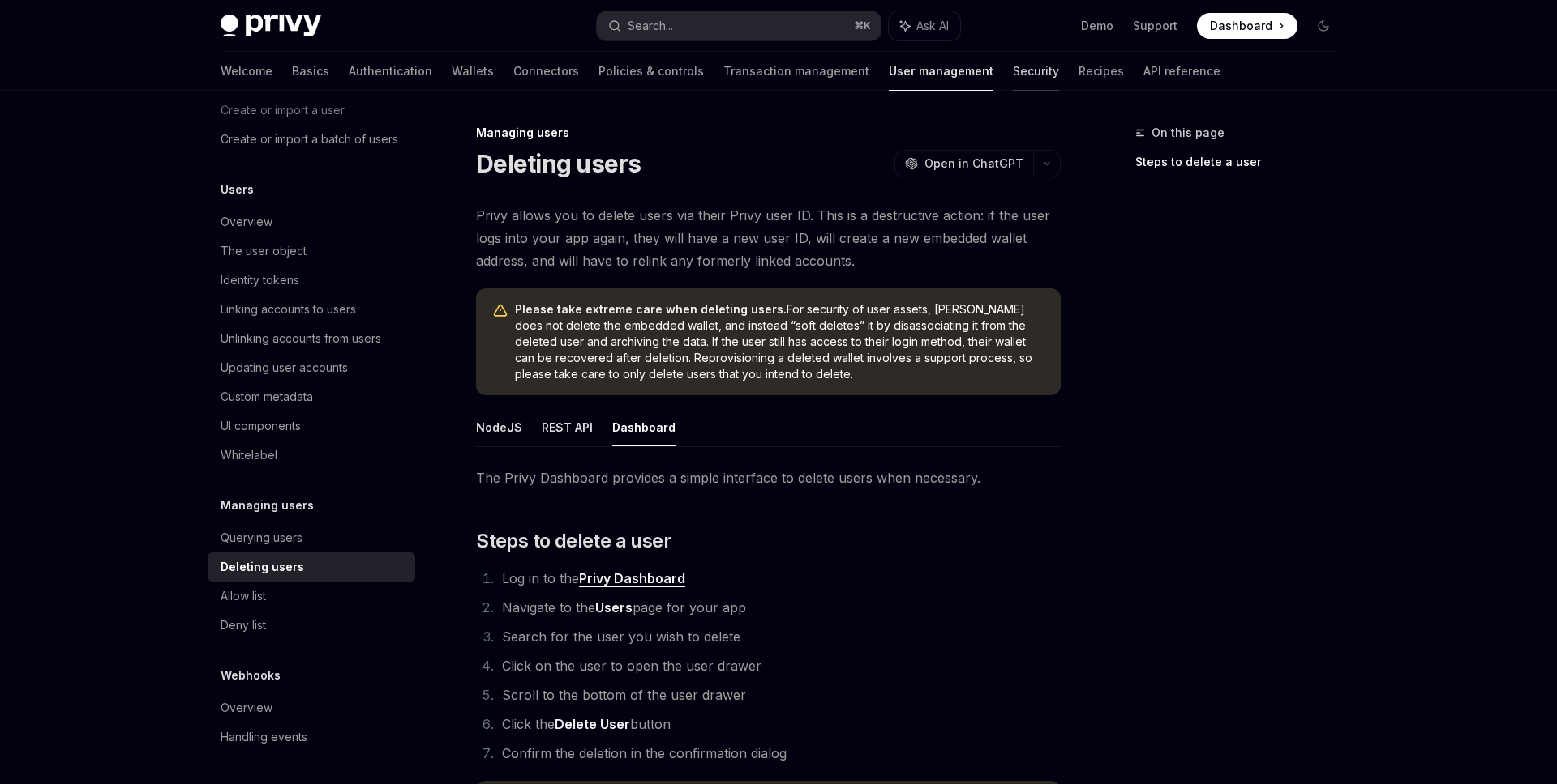
click at [1012, 73] on link "Security" at bounding box center [1035, 71] width 46 height 39
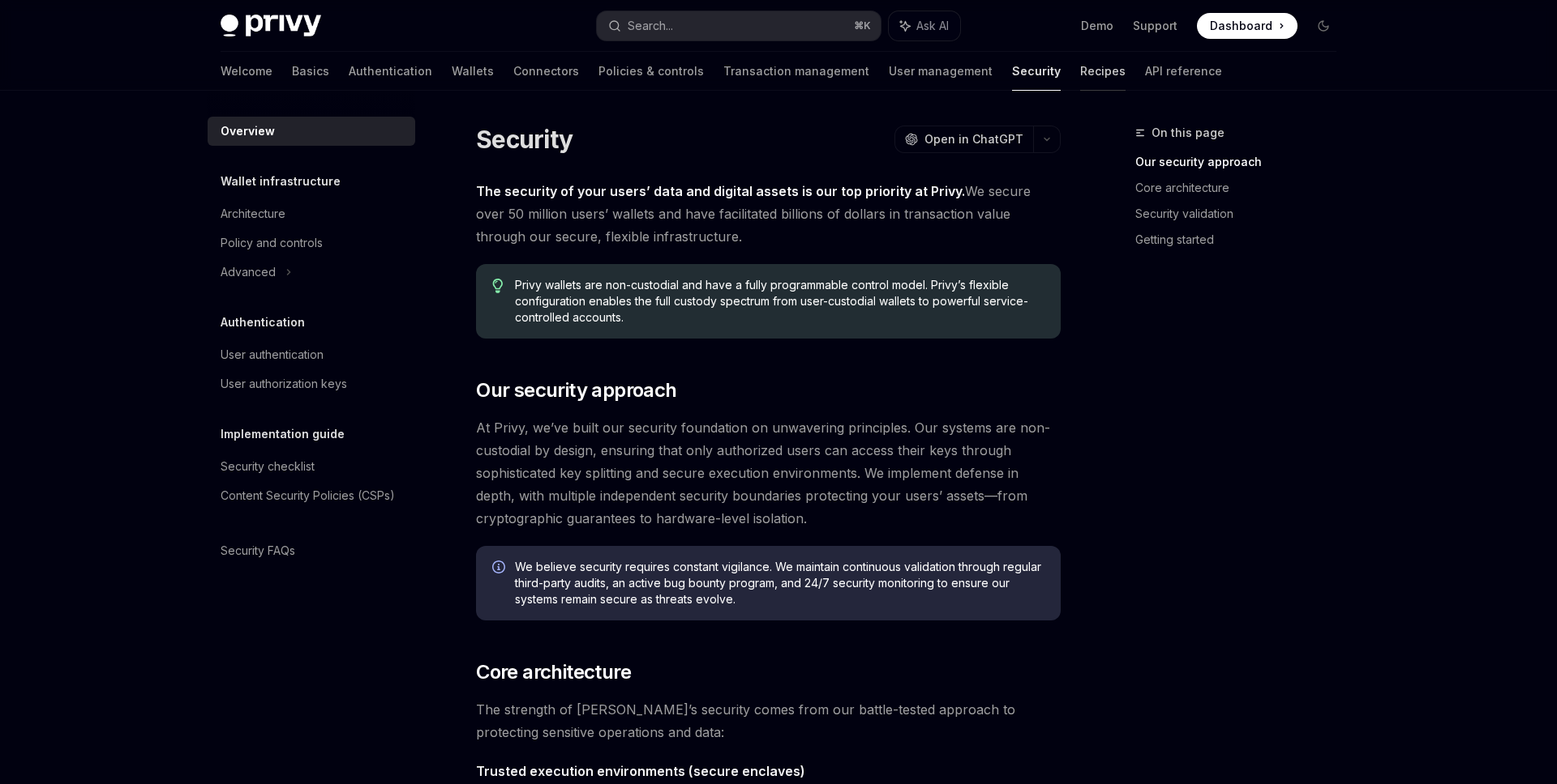
click at [1080, 72] on link "Recipes" at bounding box center [1102, 71] width 45 height 39
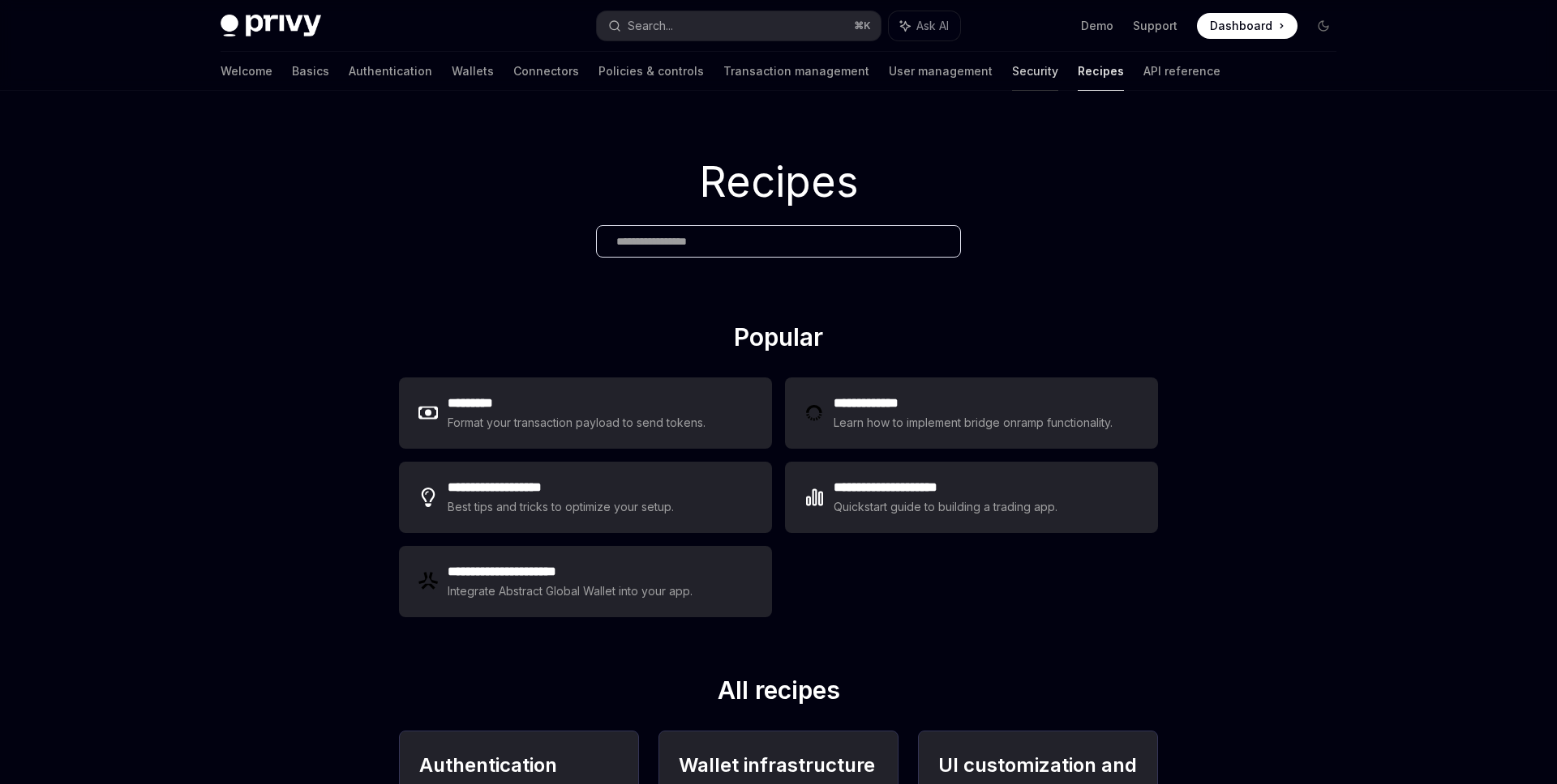
click at [1012, 73] on link "Security" at bounding box center [1035, 71] width 46 height 39
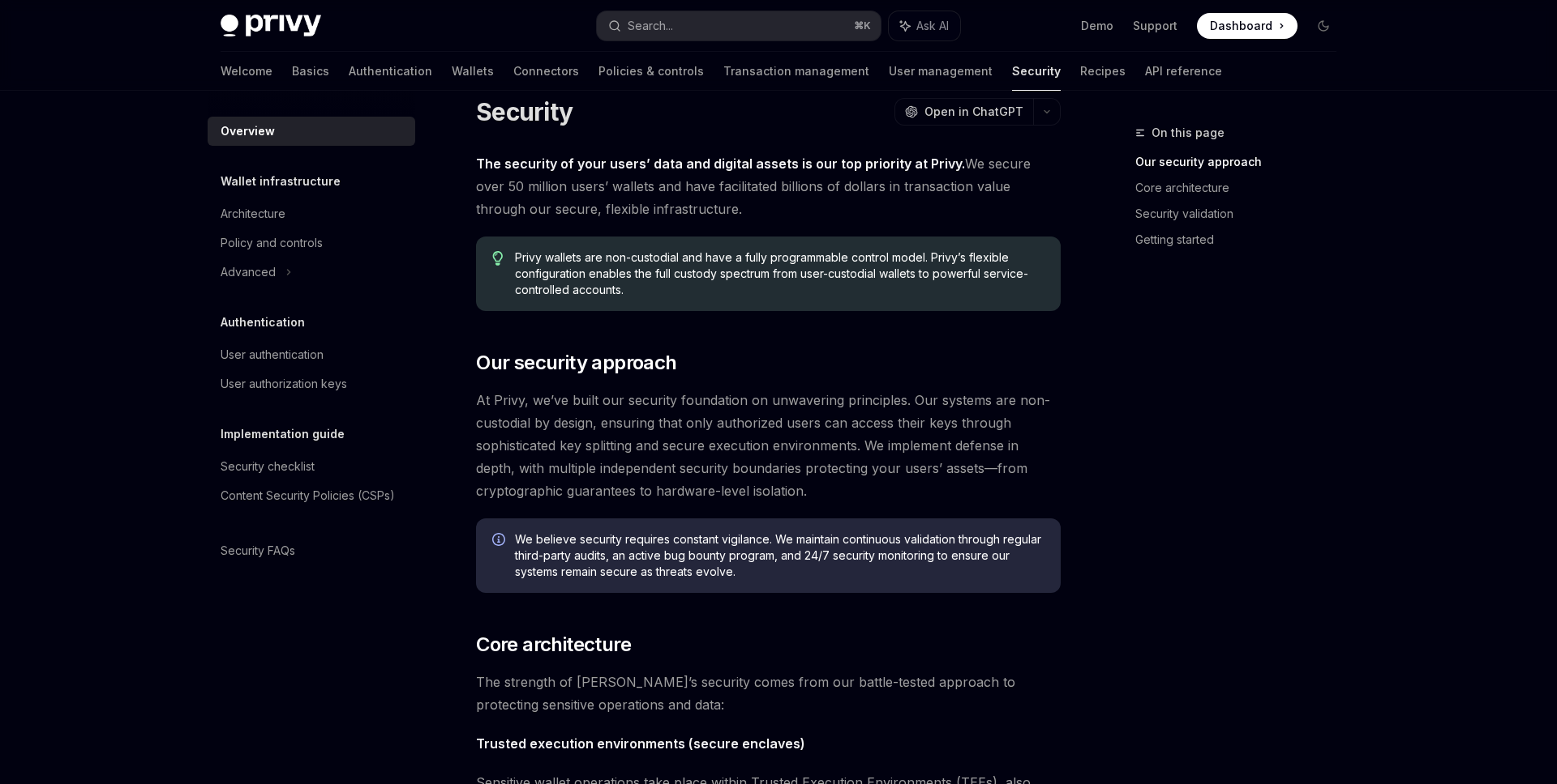
scroll to position [29, 0]
click at [296, 260] on div "Advanced" at bounding box center [311, 272] width 208 height 29
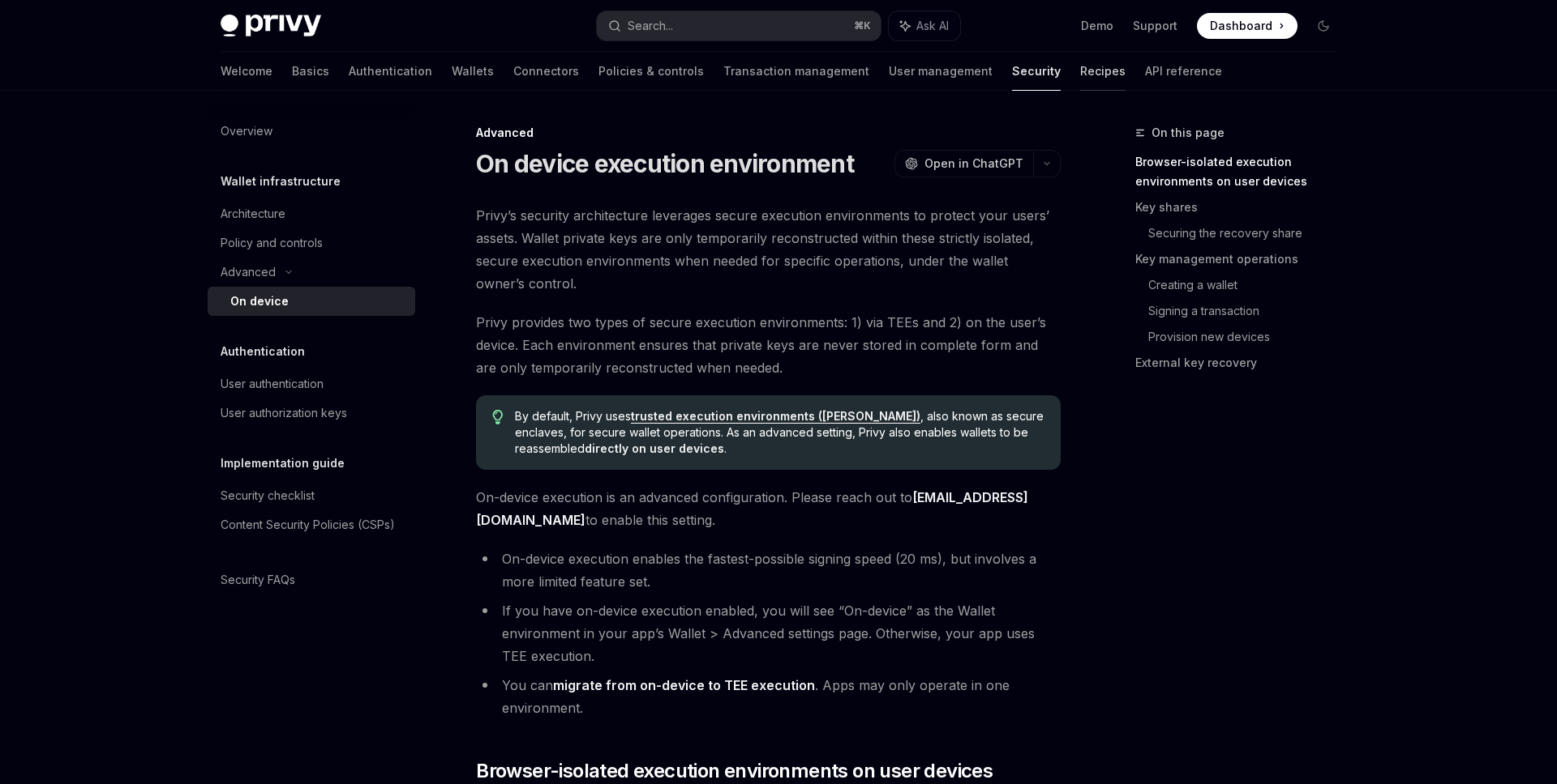
click at [1080, 78] on link "Recipes" at bounding box center [1102, 71] width 45 height 39
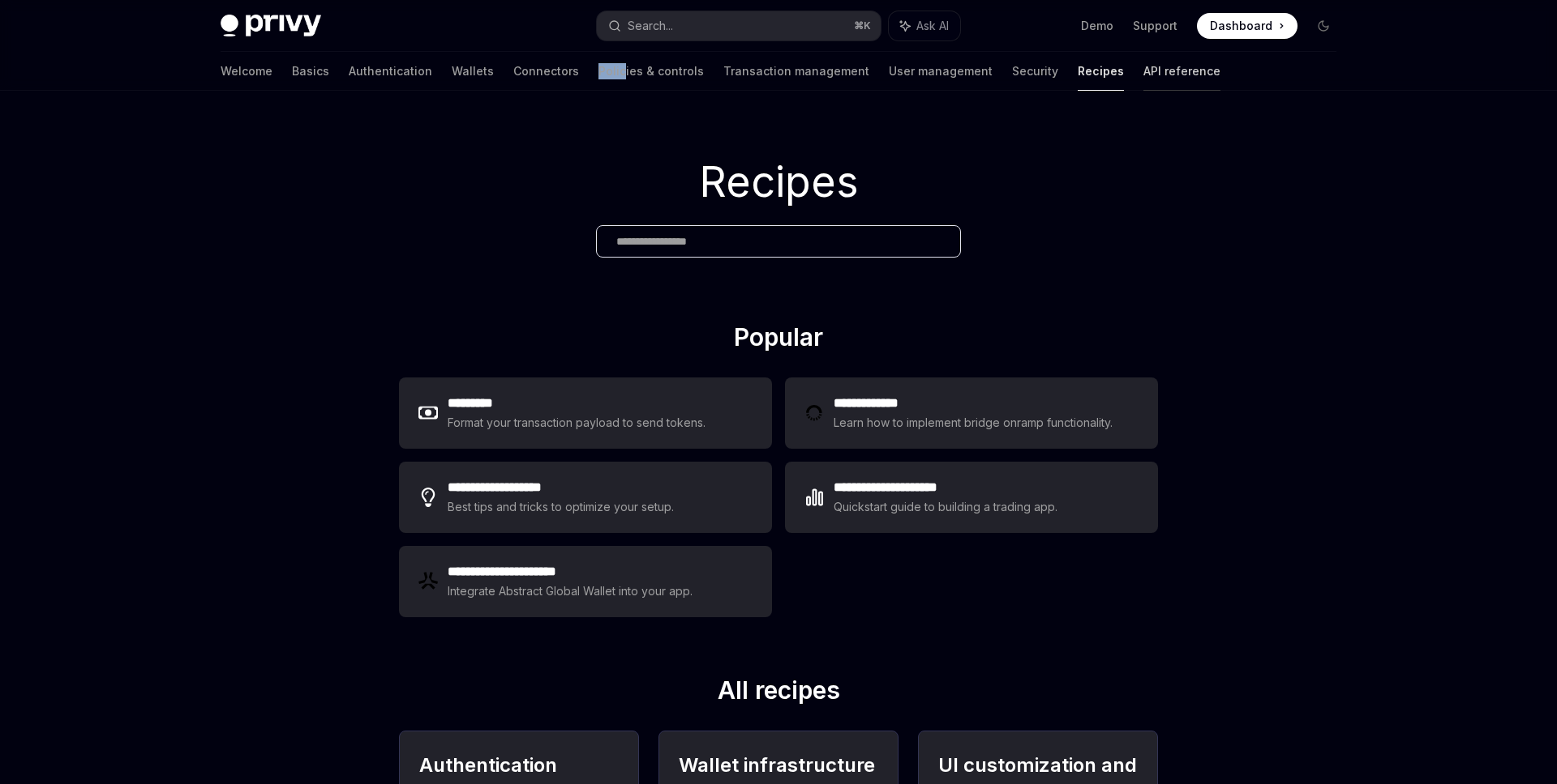
click at [1143, 74] on link "API reference" at bounding box center [1181, 71] width 77 height 39
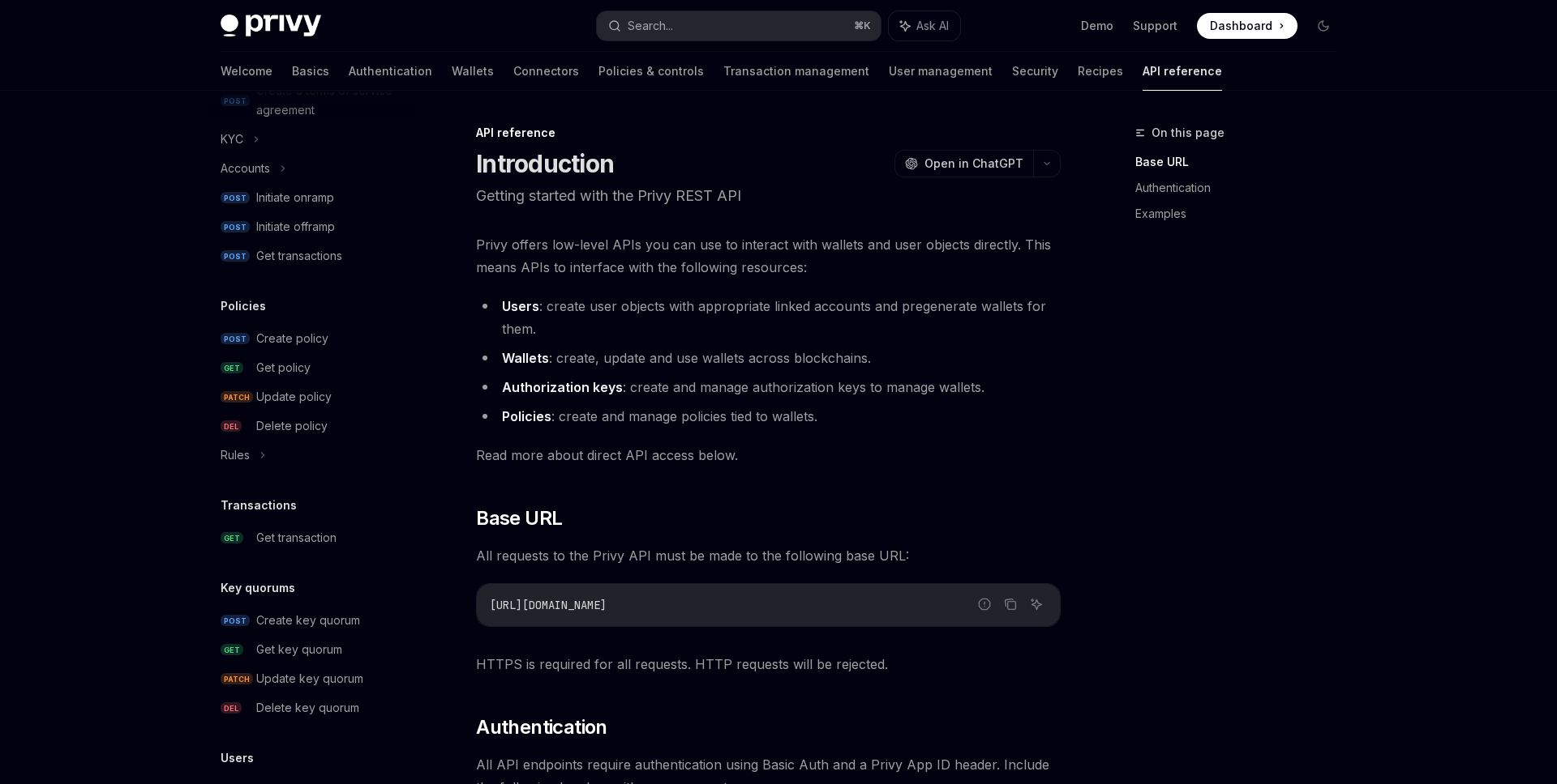
scroll to position [390, 0]
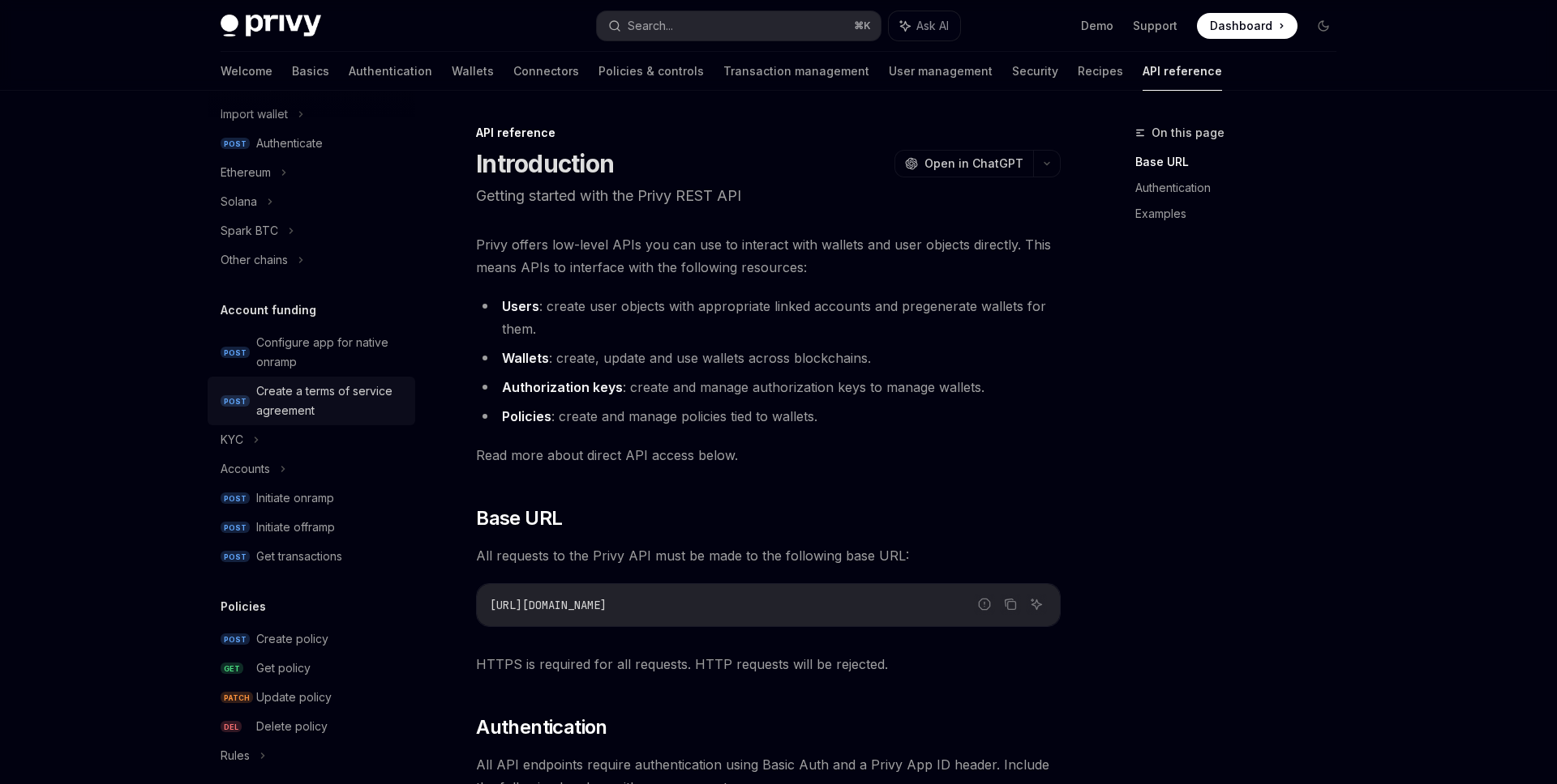
click at [346, 386] on div "Create a terms of service agreement" at bounding box center [330, 401] width 149 height 39
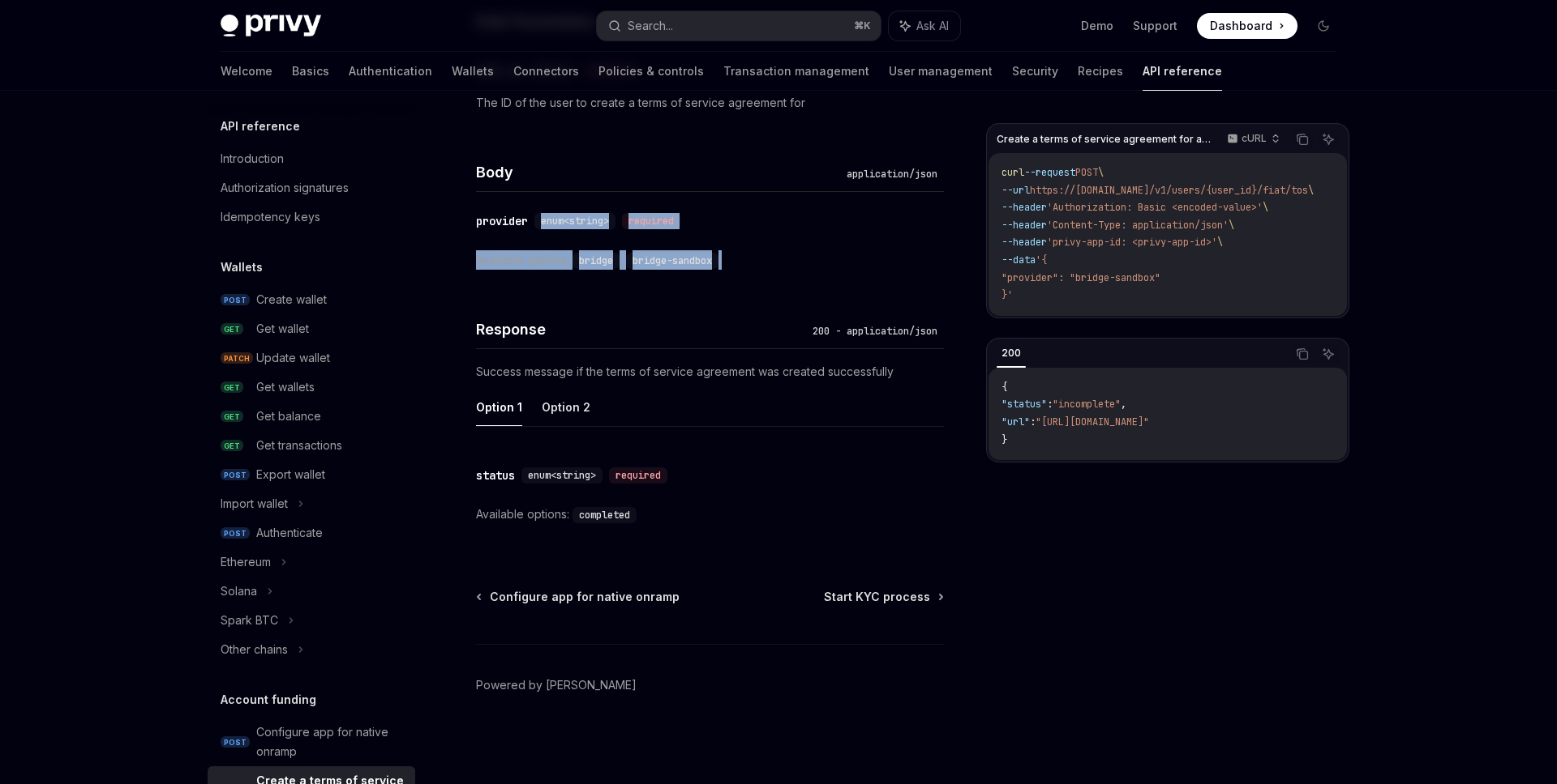
drag, startPoint x: 738, startPoint y: 264, endPoint x: 683, endPoint y: 201, distance: 83.6
click at [683, 200] on div "​ provider enum<string> required Available options: bridge , bridge-sandbox" at bounding box center [710, 240] width 467 height 98
drag, startPoint x: 694, startPoint y: 185, endPoint x: 748, endPoint y: 321, distance: 146.3
click at [748, 321] on div "Authorizations ​ Authorization string header required Basic Auth header with yo…" at bounding box center [710, 101] width 467 height 883
click at [748, 321] on h4 "Response" at bounding box center [641, 329] width 330 height 22
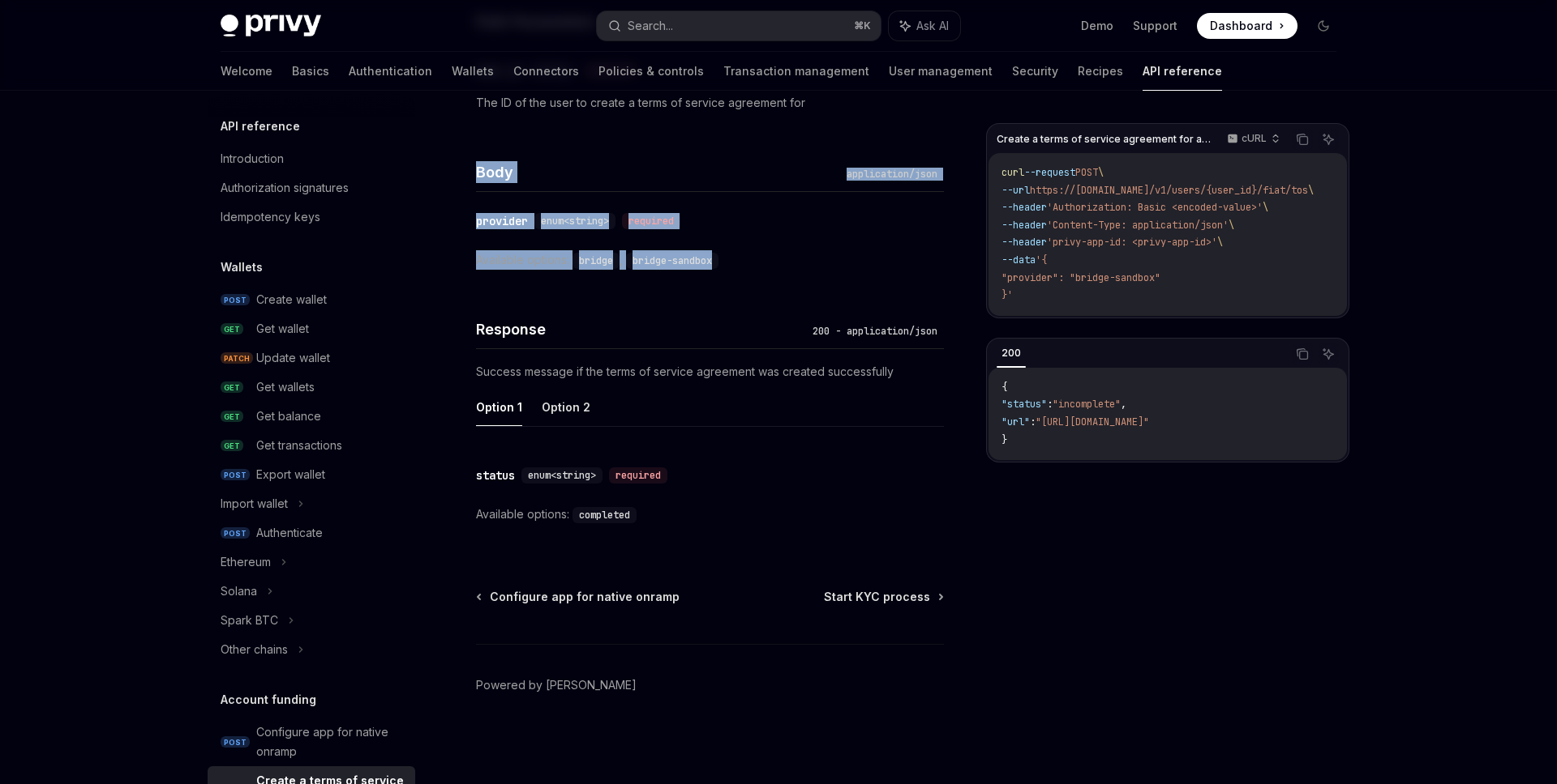
drag, startPoint x: 720, startPoint y: 261, endPoint x: 611, endPoint y: 148, distance: 157.0
click at [611, 148] on div "Body application/json ​ provider enum<string> required Available options: bridg…" at bounding box center [710, 210] width 467 height 157
click at [611, 148] on div "Body application/json" at bounding box center [710, 162] width 467 height 60
drag, startPoint x: 613, startPoint y: 133, endPoint x: 745, endPoint y: 300, distance: 212.9
click at [742, 298] on div "Authorizations ​ Authorization string header required Basic Auth header with yo…" at bounding box center [710, 101] width 467 height 883
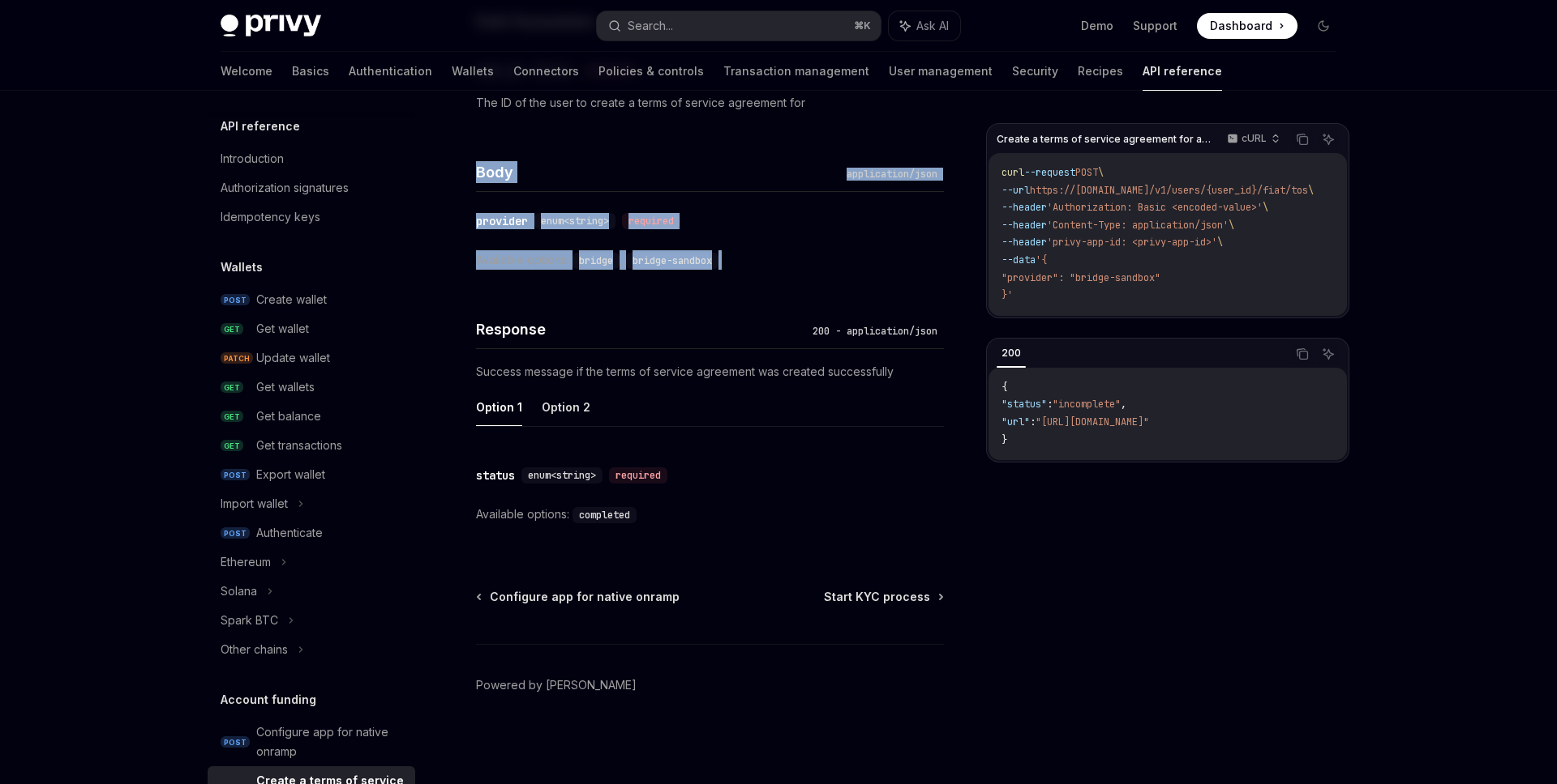
click at [745, 300] on div "Response 200 - application/json" at bounding box center [710, 320] width 467 height 60
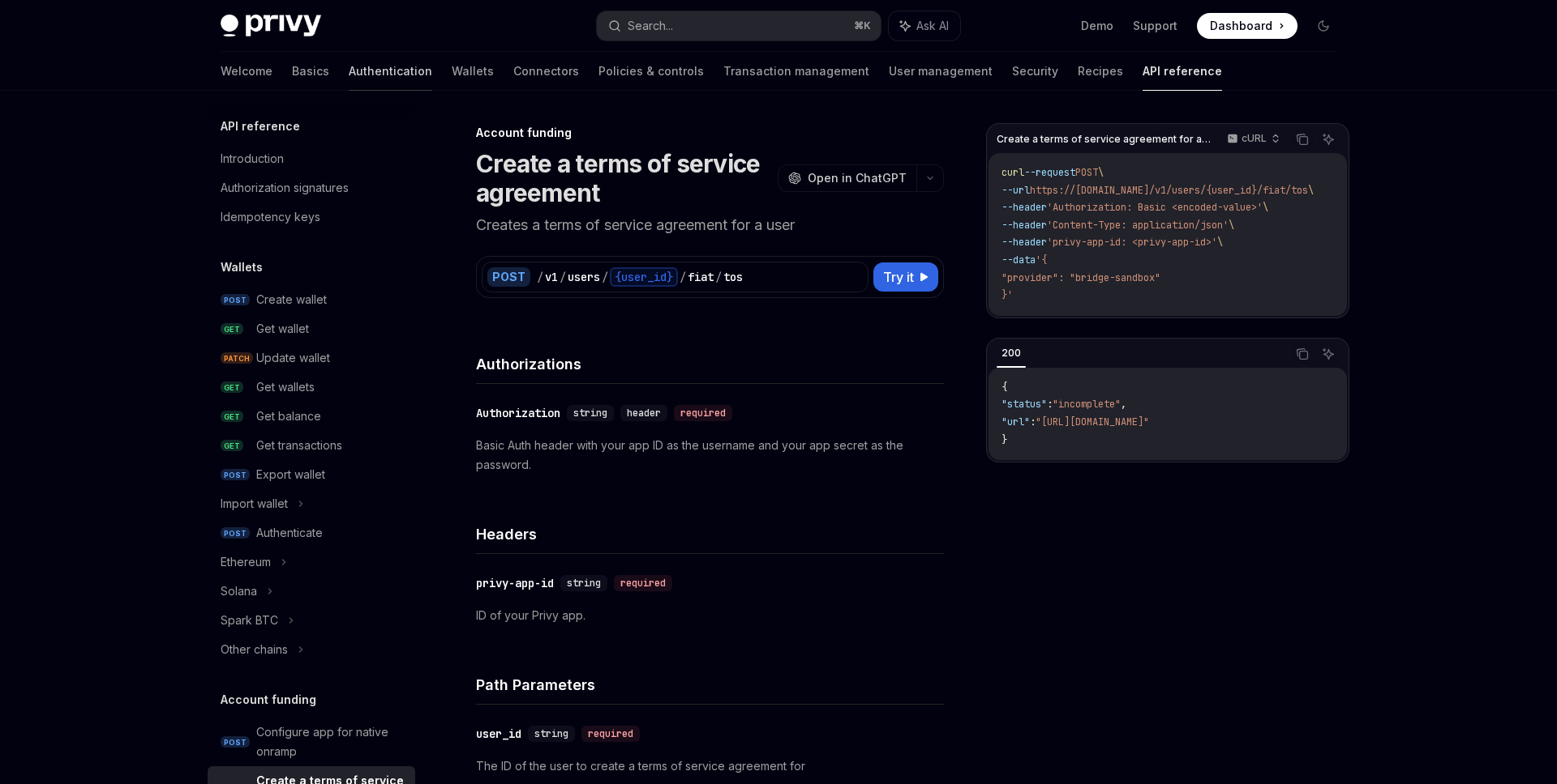
click at [349, 77] on link "Authentication" at bounding box center [390, 71] width 83 height 39
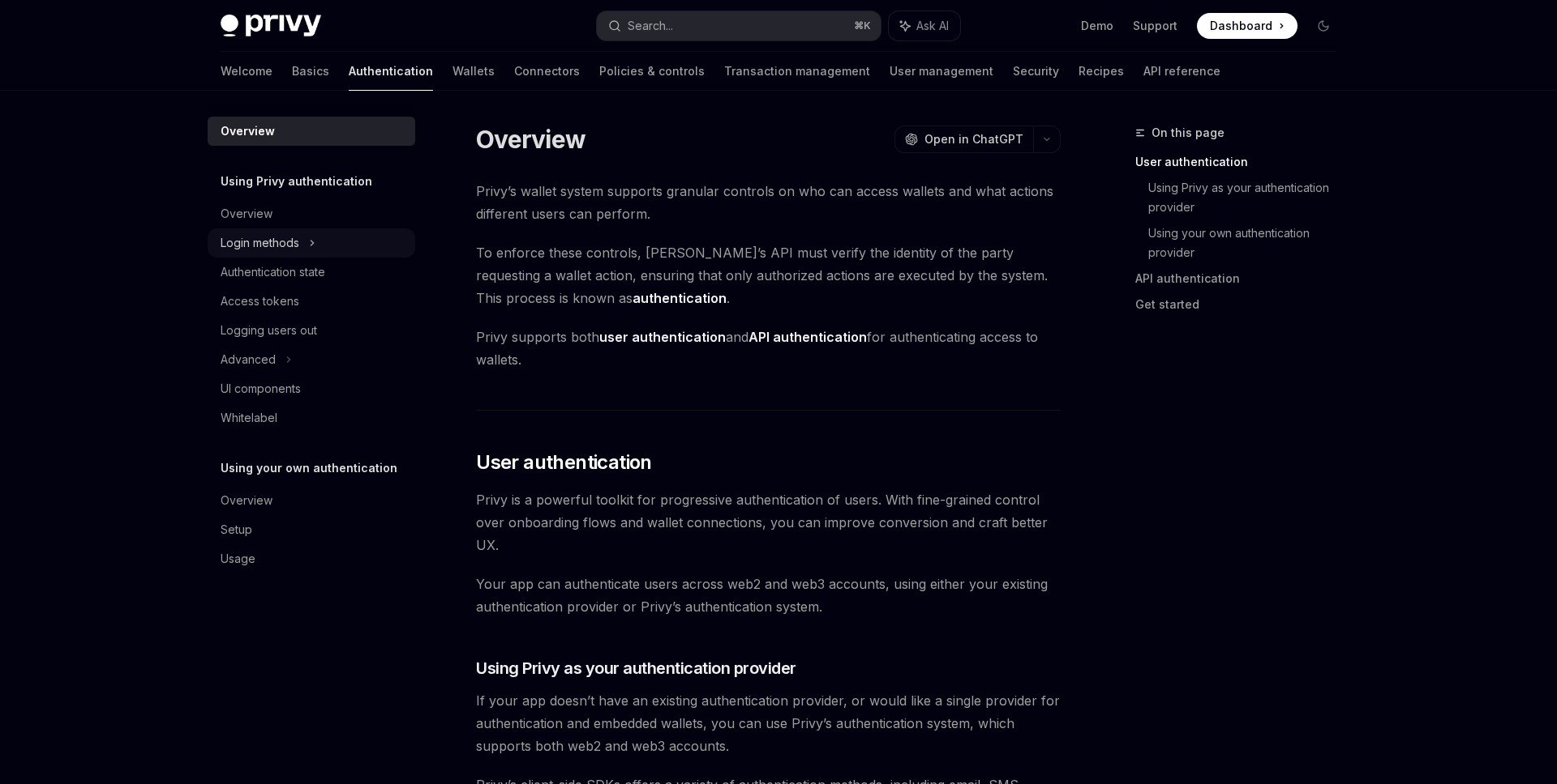
click at [329, 242] on div "Login methods" at bounding box center [311, 243] width 208 height 29
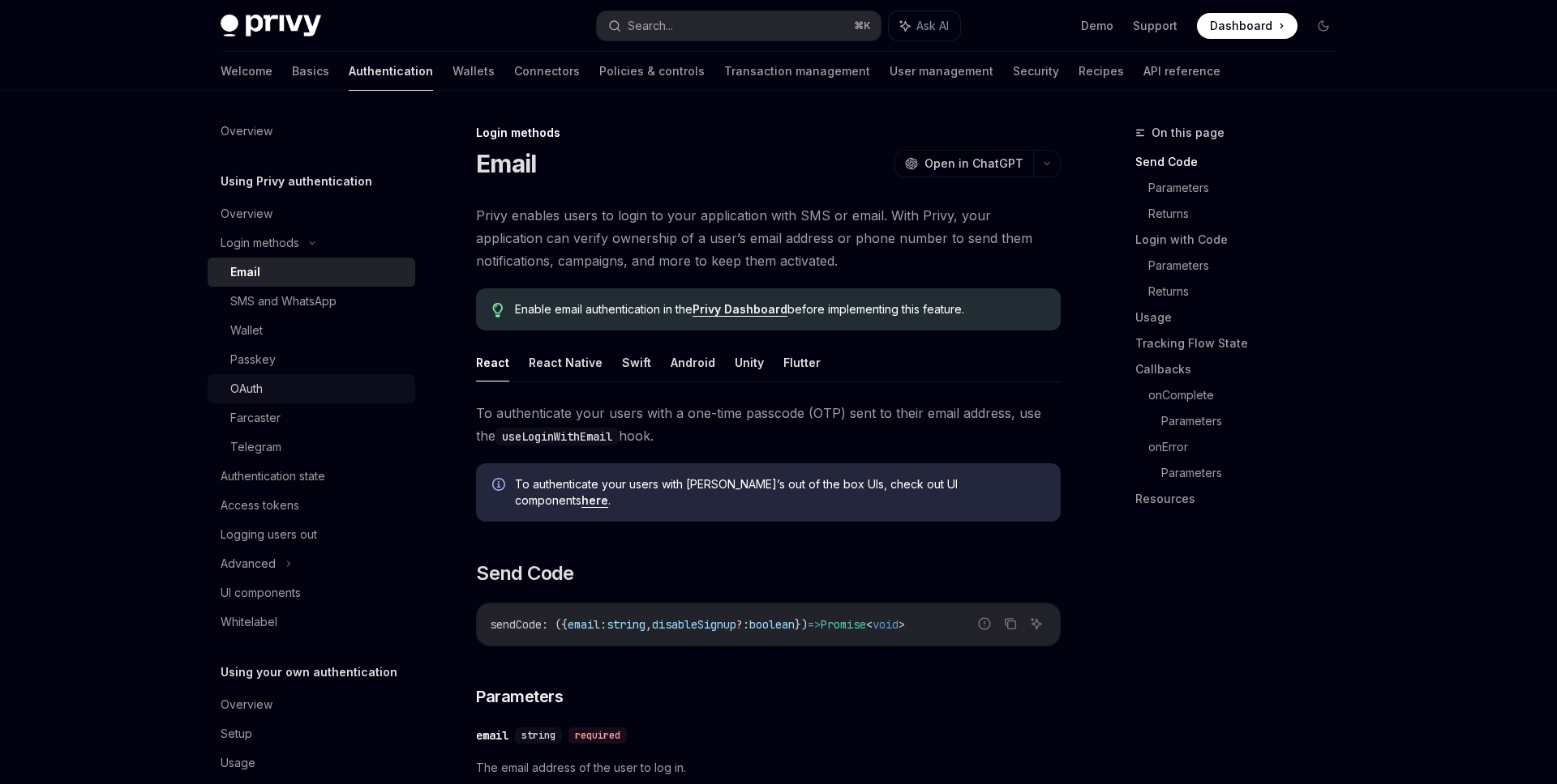
click at [304, 396] on div "OAuth" at bounding box center [317, 389] width 175 height 19
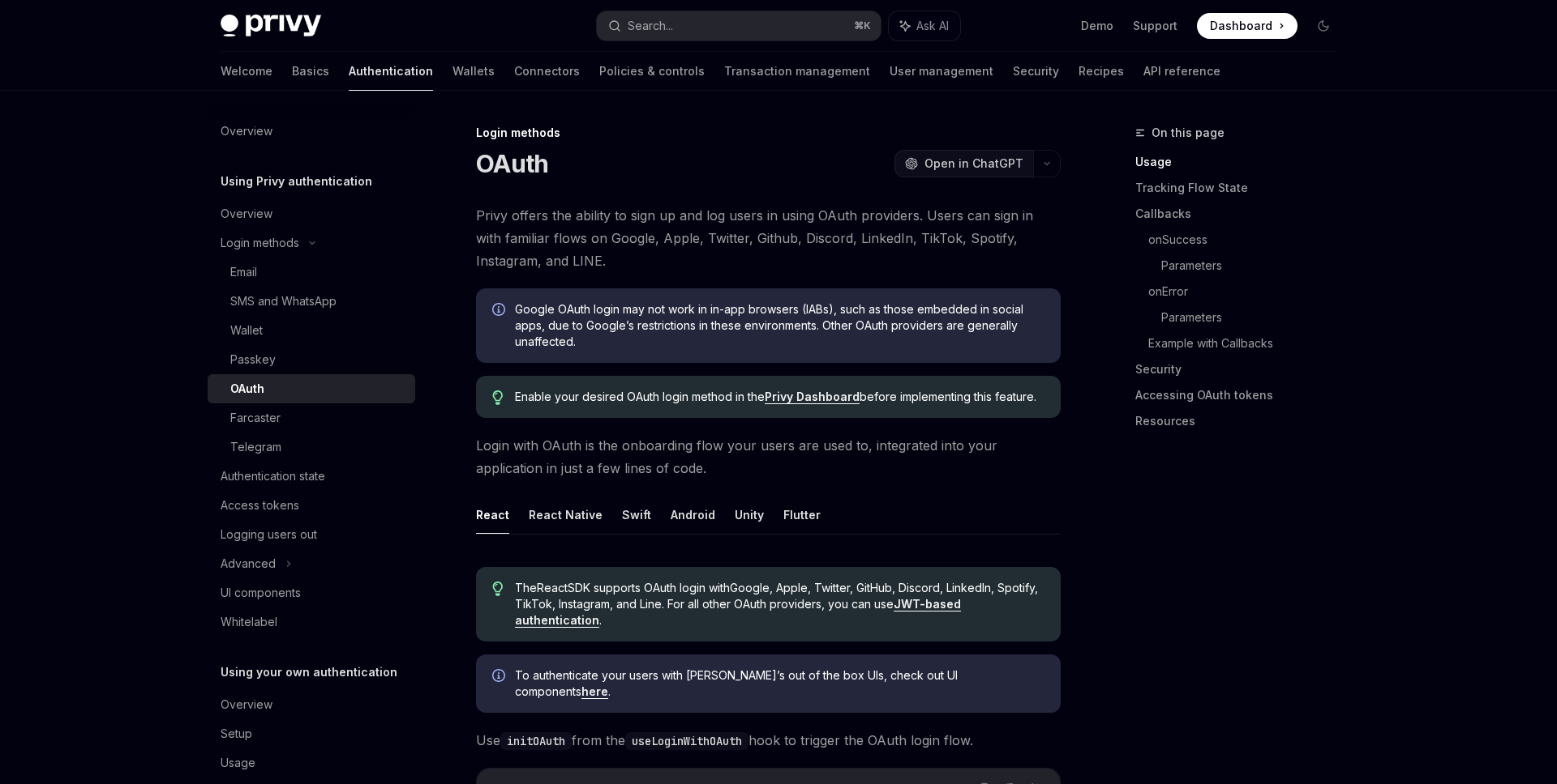
click at [961, 168] on span "Open in ChatGPT" at bounding box center [974, 163] width 99 height 16
click at [301, 464] on link "Authentication state" at bounding box center [311, 476] width 208 height 29
type textarea "*"
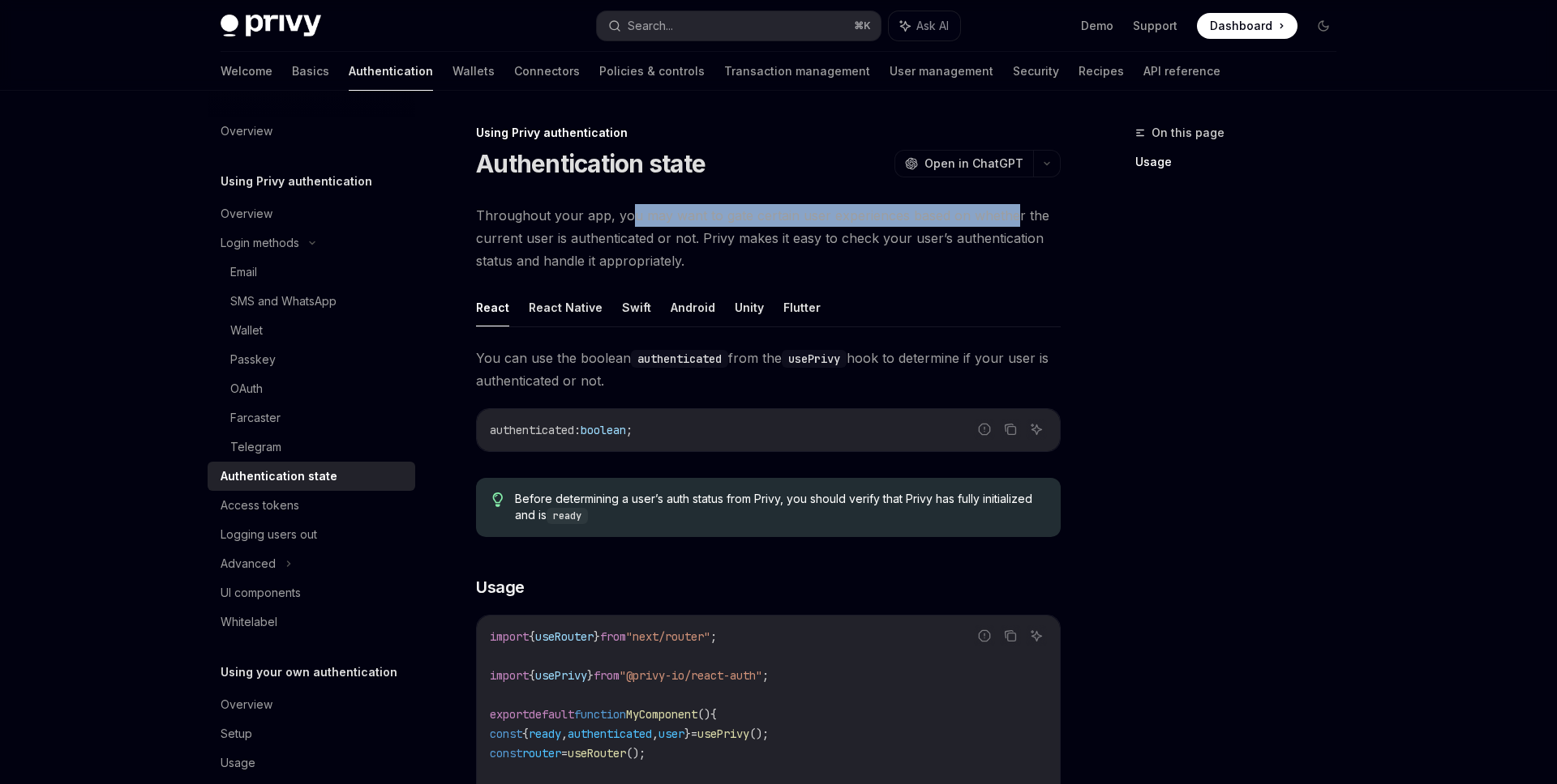
drag, startPoint x: 628, startPoint y: 210, endPoint x: 1017, endPoint y: 216, distance: 389.0
click at [1017, 216] on span "Throughout your app, you may want to gate certain user experiences based on whe…" at bounding box center [768, 238] width 584 height 69
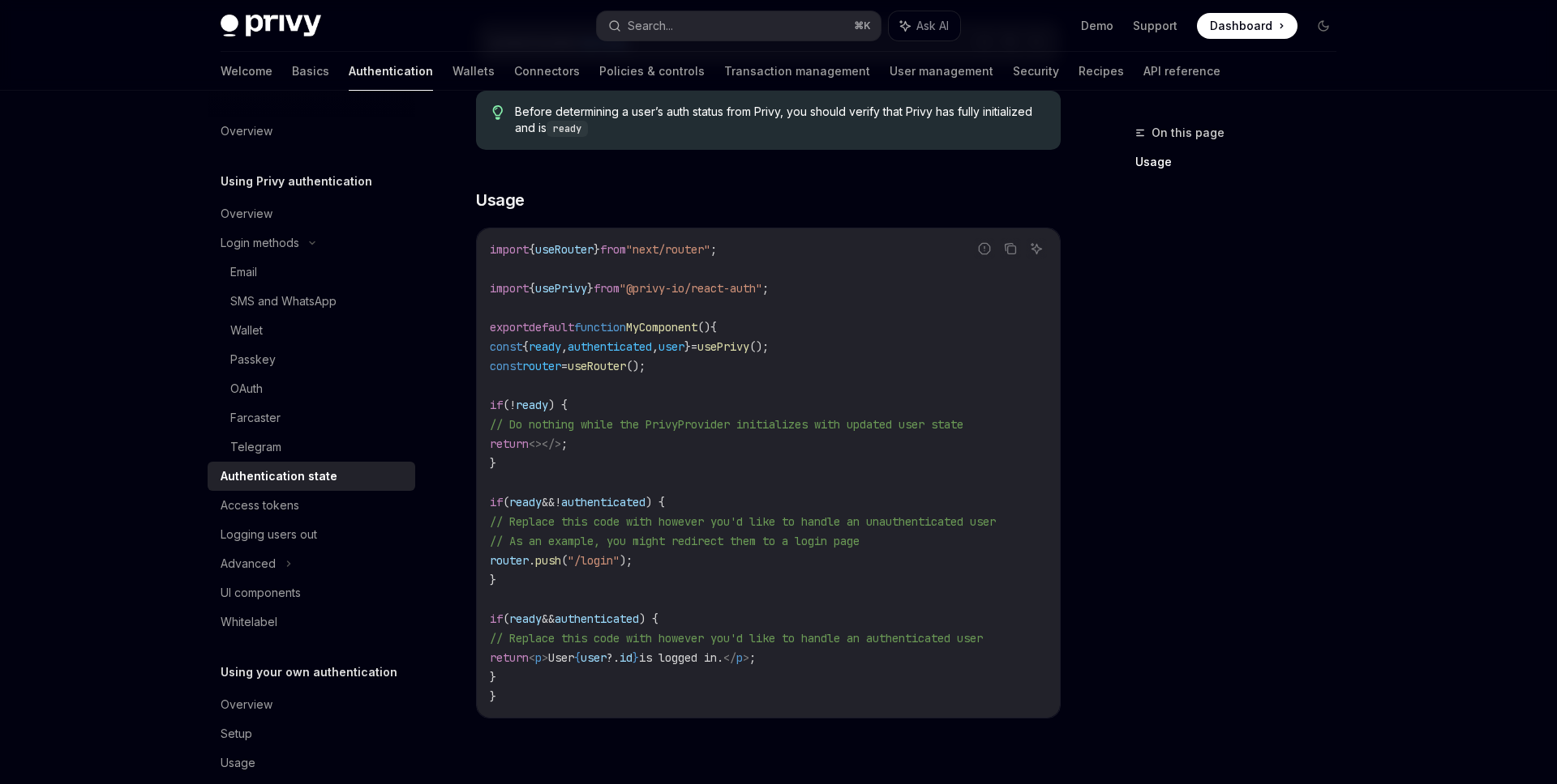
scroll to position [401, 0]
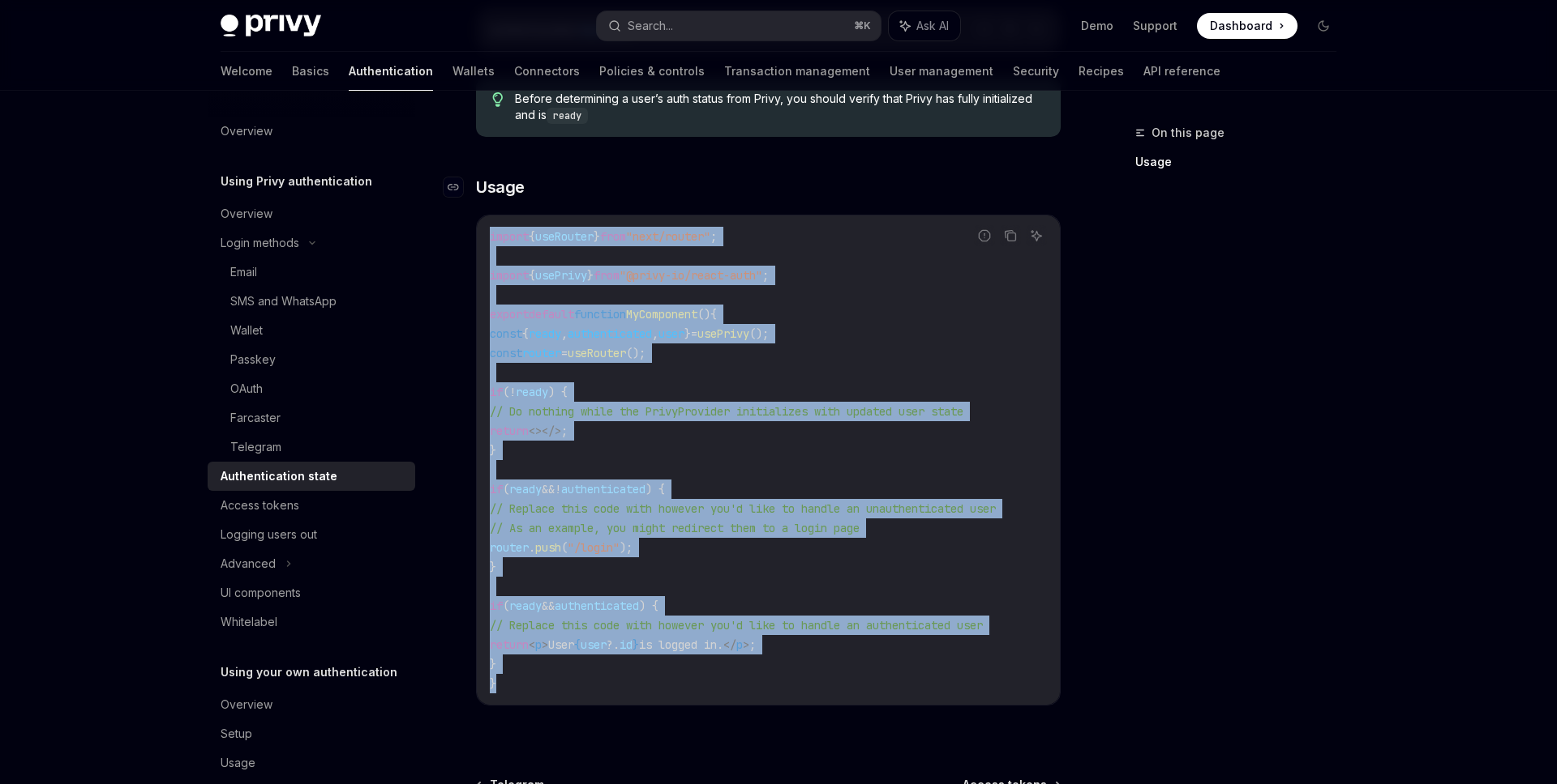
drag, startPoint x: 502, startPoint y: 688, endPoint x: 523, endPoint y: 185, distance: 503.4
click at [523, 185] on div "You can use the boolean authenticated from the usePrivy hook to determine if yo…" at bounding box center [768, 339] width 584 height 785
click at [652, 214] on div "Report incorrect code Copy Ask AI import { useRouter } from "next/router" ; imp…" at bounding box center [768, 460] width 584 height 491
